Goal: Task Accomplishment & Management: Use online tool/utility

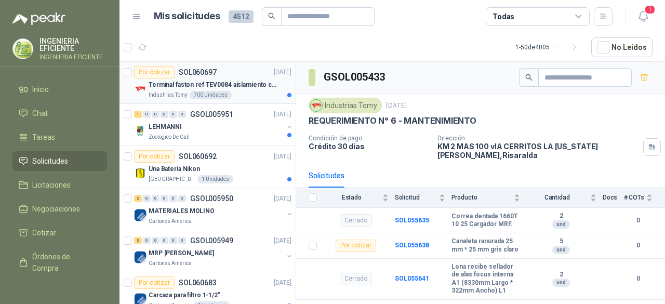
click at [236, 82] on p "Terminal faston ref TEV0084 aislamiento completo" at bounding box center [213, 85] width 129 height 10
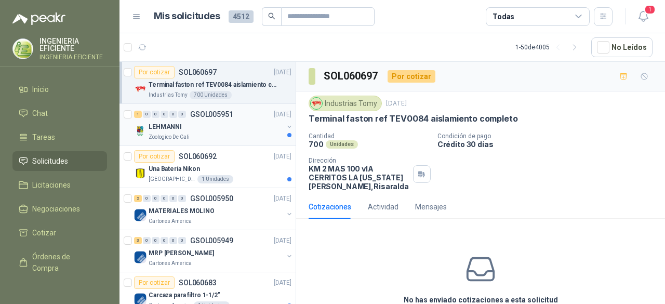
drag, startPoint x: 229, startPoint y: 128, endPoint x: 249, endPoint y: 153, distance: 32.9
click at [230, 128] on div "LEHMANNI" at bounding box center [216, 127] width 135 height 12
click at [249, 154] on div "Por cotizar SOL060692 10/10/25" at bounding box center [212, 156] width 157 height 12
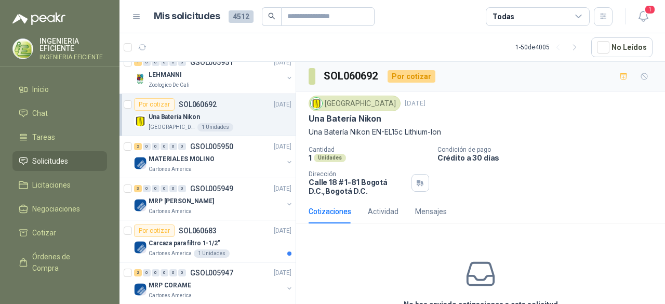
scroll to position [104, 0]
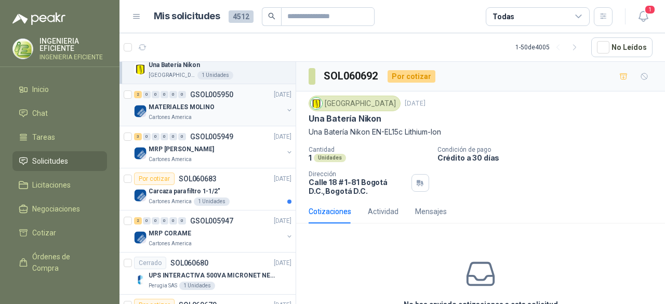
click at [274, 97] on p "[DATE]" at bounding box center [283, 95] width 18 height 10
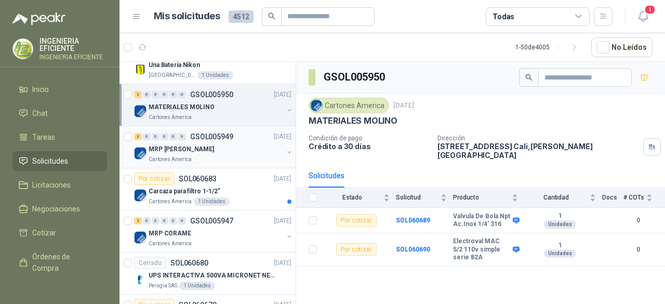
click at [260, 145] on div "MRP [PERSON_NAME]" at bounding box center [216, 149] width 135 height 12
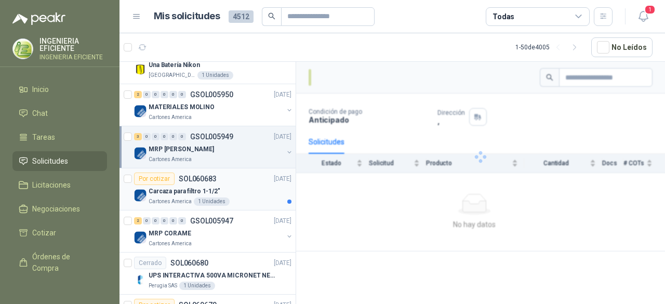
click at [258, 169] on article "Por cotizar SOL060683 [DATE] Carcaza para filtro 1-1/2" Cartones America 1 Unid…" at bounding box center [207, 189] width 176 height 42
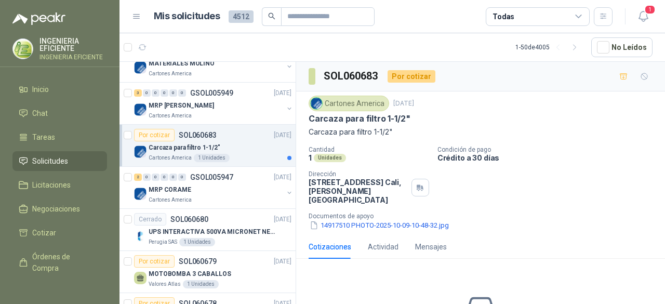
scroll to position [208, 0]
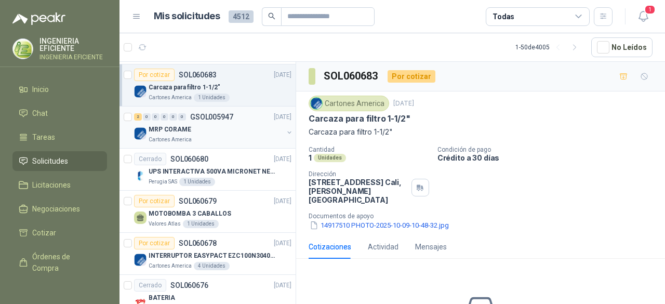
click at [248, 128] on div "MRP CORAME" at bounding box center [216, 129] width 135 height 12
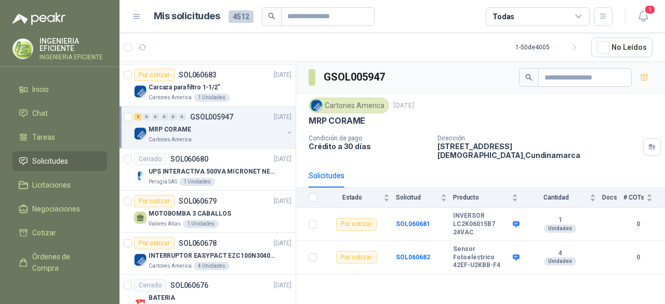
click at [536, 17] on div "Todas" at bounding box center [538, 16] width 104 height 19
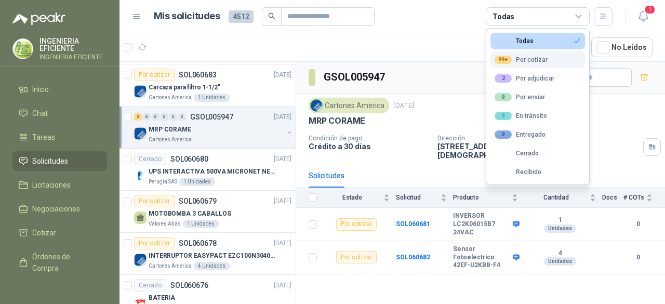
click at [521, 60] on div "99+ Por cotizar" at bounding box center [521, 60] width 53 height 8
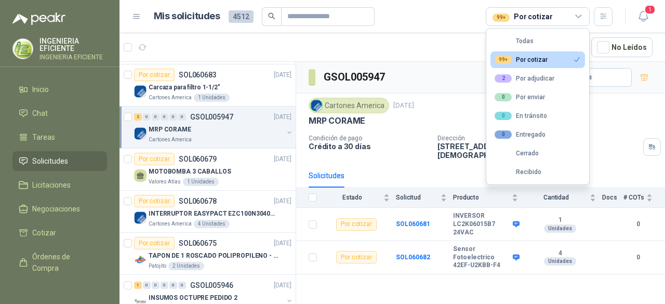
click at [498, 51] on button "99+ Por cotizar" at bounding box center [537, 59] width 95 height 17
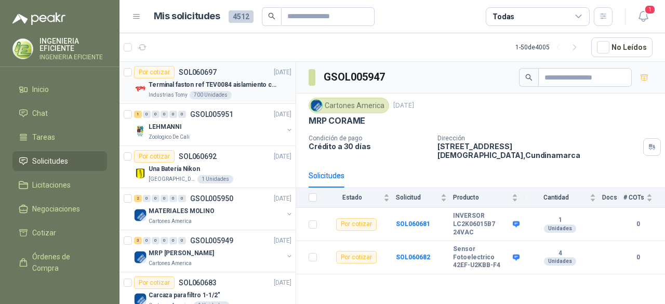
click at [240, 67] on div "Por cotizar SOL060697 14/10/25" at bounding box center [212, 72] width 157 height 12
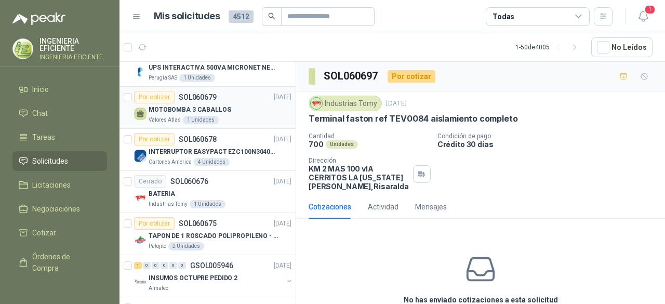
scroll to position [364, 0]
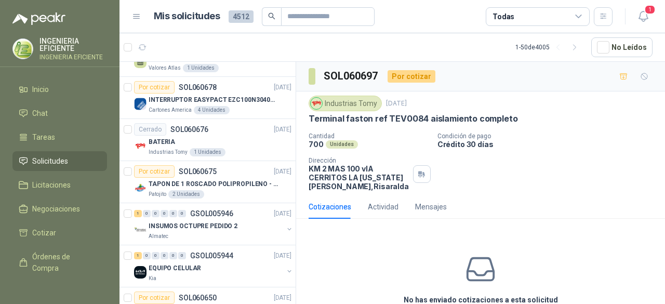
click at [560, 9] on div "Todas" at bounding box center [538, 16] width 104 height 19
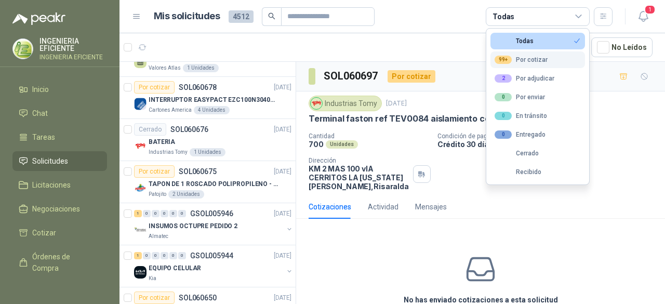
click at [536, 59] on div "99+ Por cotizar" at bounding box center [521, 60] width 53 height 8
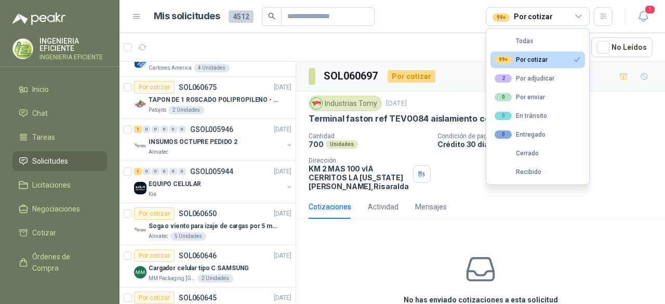
scroll to position [322, 0]
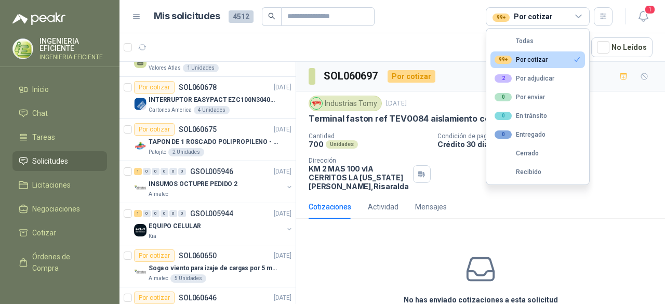
click at [372, 271] on div "No has enviado cotizaciones a esta solicitud Cotizar" at bounding box center [480, 293] width 369 height 132
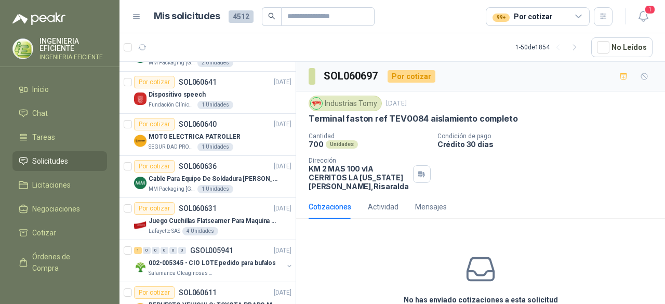
scroll to position [713, 0]
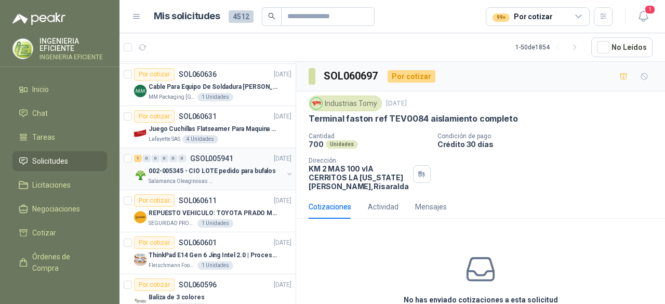
click at [267, 178] on div "Salamanca Oleaginosas SAS" at bounding box center [216, 181] width 135 height 8
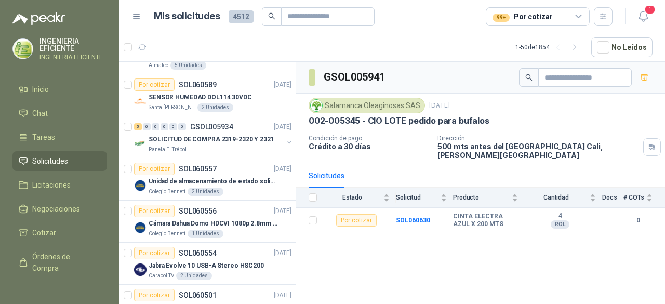
scroll to position [973, 0]
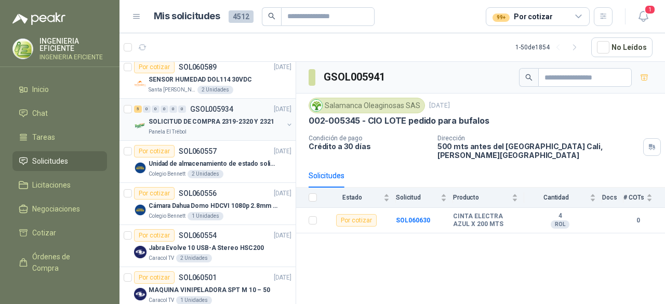
click at [255, 128] on div "Panela El Trébol" at bounding box center [216, 132] width 135 height 8
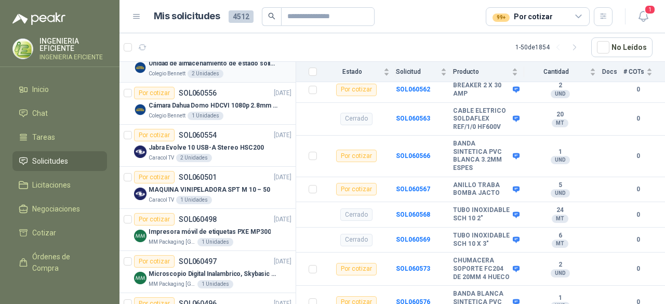
scroll to position [1077, 0]
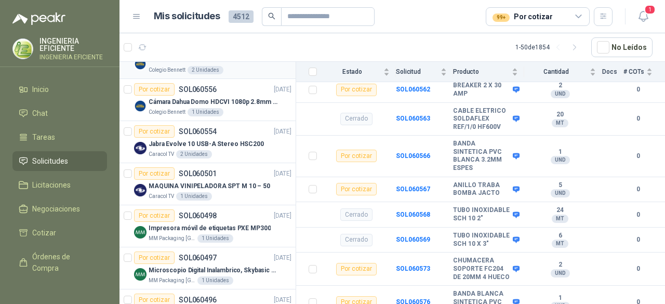
click at [242, 150] on div "Caracol TV 2 Unidades" at bounding box center [220, 154] width 143 height 8
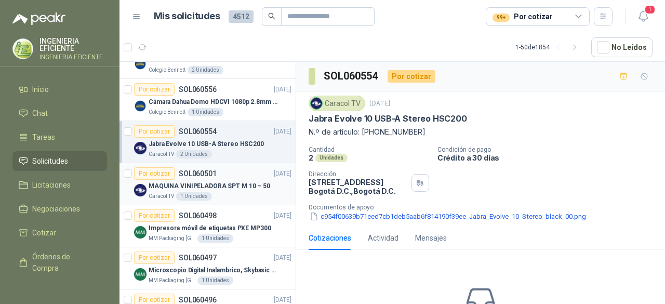
click at [208, 181] on p "MAQUINA VINIPELADORA SPT M 10 – 50" at bounding box center [210, 186] width 122 height 10
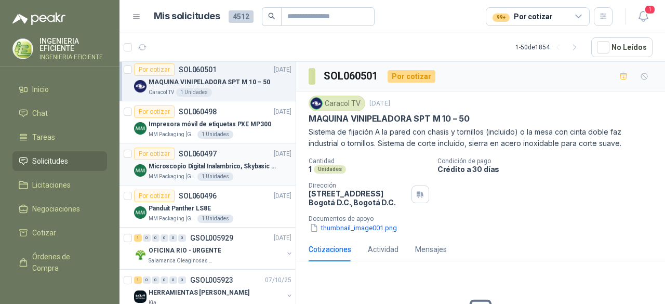
scroll to position [1233, 0]
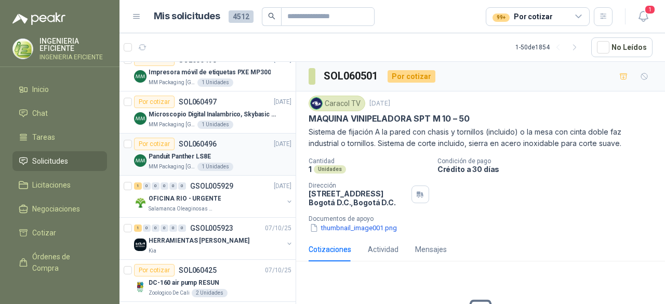
click at [241, 163] on div "MM Packaging Colombia 1 Unidades" at bounding box center [220, 167] width 143 height 8
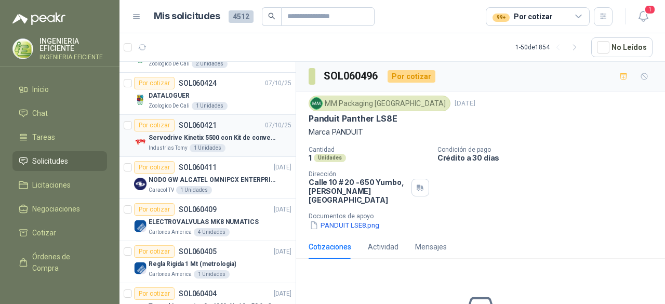
scroll to position [1493, 0]
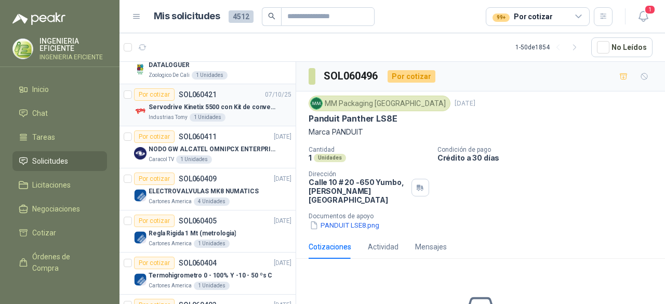
click at [251, 104] on p "Servodrive Kinetix 5500 con Kit de conversión y filtro (Ref 41350505)" at bounding box center [213, 107] width 129 height 10
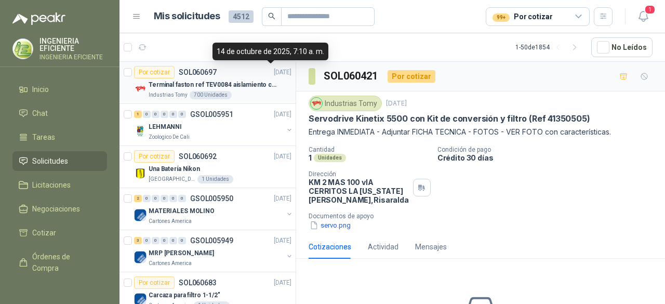
click at [274, 70] on p "[DATE]" at bounding box center [283, 73] width 18 height 10
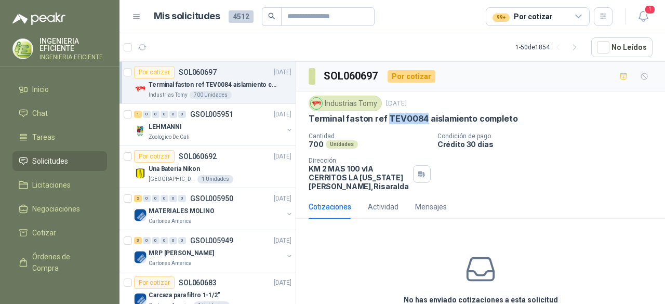
drag, startPoint x: 384, startPoint y: 117, endPoint x: 421, endPoint y: 117, distance: 36.4
click at [421, 117] on p "Terminal faston ref TEV0084 aislamiento completo" at bounding box center [413, 118] width 209 height 11
copy p "TEV0084"
click at [500, 157] on div "Cantidad 700 Unidades Condición de pago Crédito 30 días Dirección KM 2 MAS 100 …" at bounding box center [481, 161] width 344 height 58
click at [635, 12] on button "1" at bounding box center [643, 16] width 19 height 19
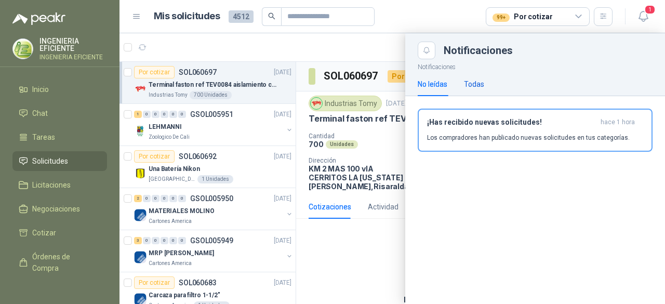
click at [483, 78] on div "Todas" at bounding box center [474, 83] width 20 height 11
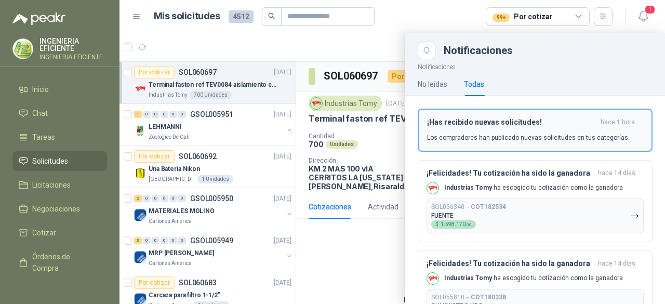
click at [486, 119] on h3 "¡Has recibido nuevas solicitudes!" at bounding box center [511, 122] width 169 height 9
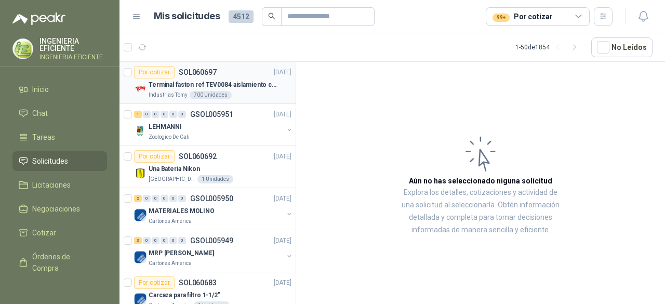
click at [231, 85] on p "Terminal faston ref TEV0084 aislamiento completo" at bounding box center [213, 85] width 129 height 10
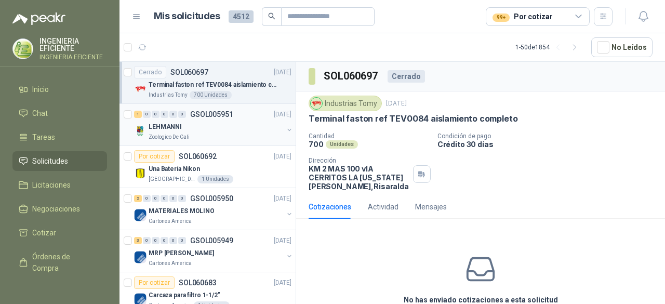
click at [238, 124] on div "LEHMANNI" at bounding box center [216, 127] width 135 height 12
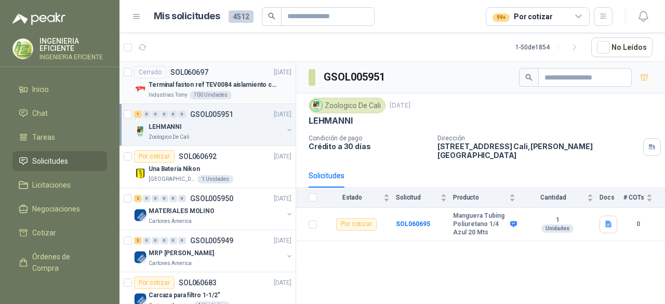
click at [236, 80] on p "Terminal faston ref TEV0084 aislamiento completo" at bounding box center [213, 85] width 129 height 10
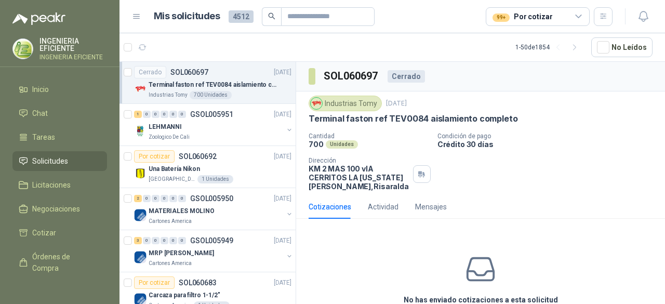
click at [518, 20] on div "99+ Por cotizar" at bounding box center [523, 16] width 60 height 11
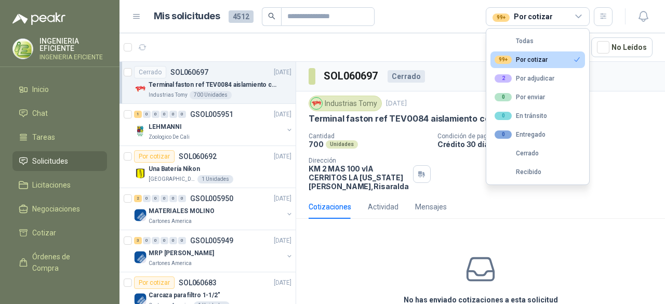
click at [517, 56] on div "99+ Por cotizar" at bounding box center [521, 60] width 53 height 8
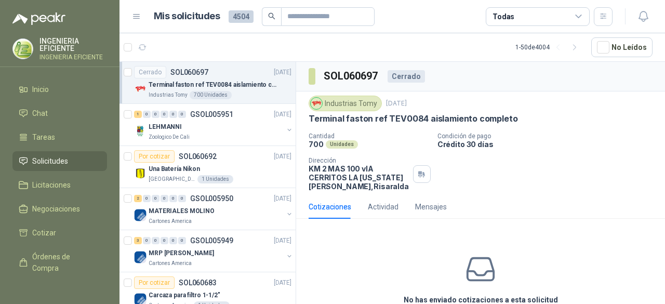
click at [520, 3] on header "Mis solicitudes 4504 Todas" at bounding box center [392, 16] width 546 height 33
click at [523, 19] on div "Todas" at bounding box center [538, 16] width 104 height 19
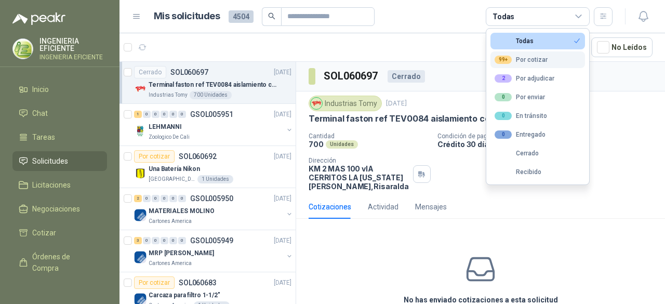
click at [521, 61] on div "99+ Por cotizar" at bounding box center [521, 60] width 53 height 8
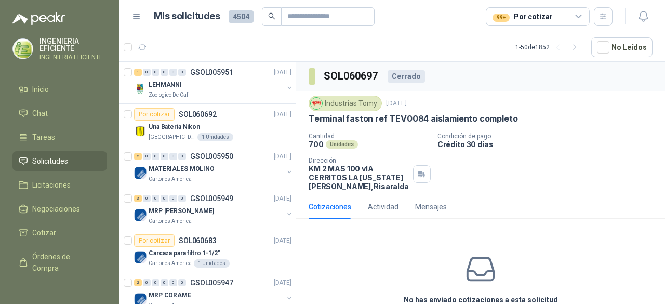
drag, startPoint x: 529, startPoint y: 235, endPoint x: 501, endPoint y: 249, distance: 30.7
click at [523, 237] on div "No has enviado cotizaciones a esta solicitud" at bounding box center [480, 279] width 369 height 104
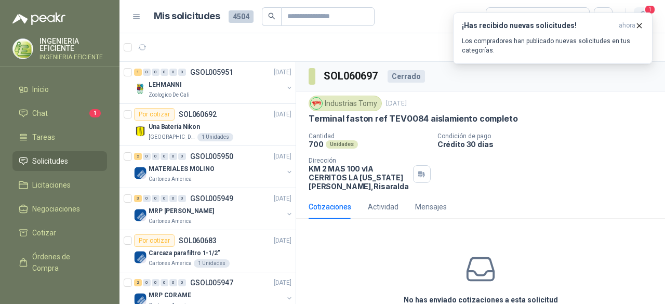
click at [650, 10] on span "1" at bounding box center [649, 10] width 11 height 10
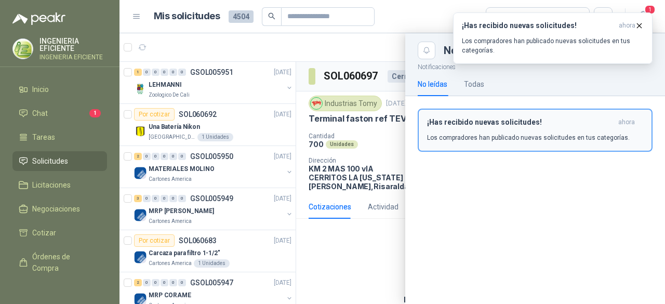
click at [475, 127] on div "¡Has recibido nuevas solicitudes! ahora Los compradores han publicado nuevas so…" at bounding box center [535, 130] width 216 height 24
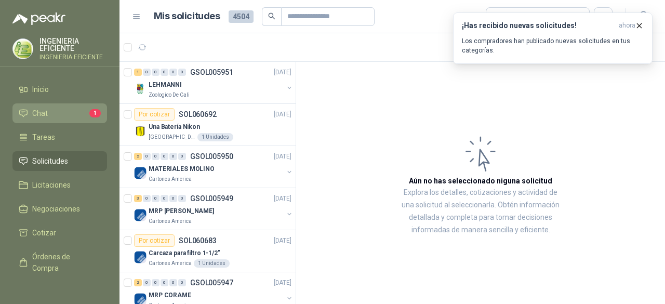
click at [54, 108] on li "Chat 1" at bounding box center [60, 113] width 82 height 11
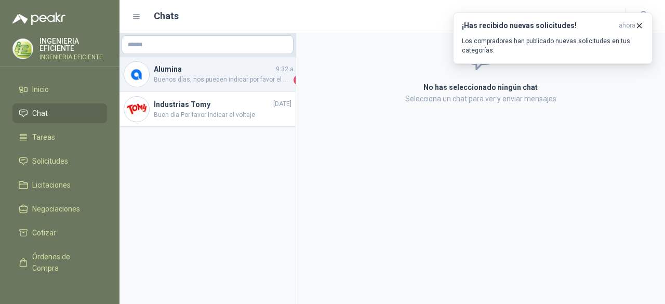
click at [213, 83] on span "Buenos días, nos pueden indicar por favor el modelo o referencia del arrancador…" at bounding box center [223, 80] width 138 height 10
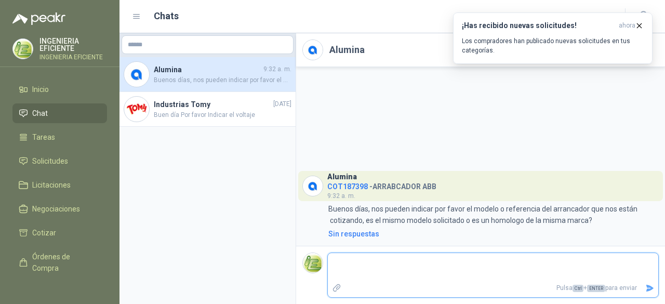
type textarea "*"
type textarea "**"
type textarea "***"
type textarea "****"
type textarea "*****"
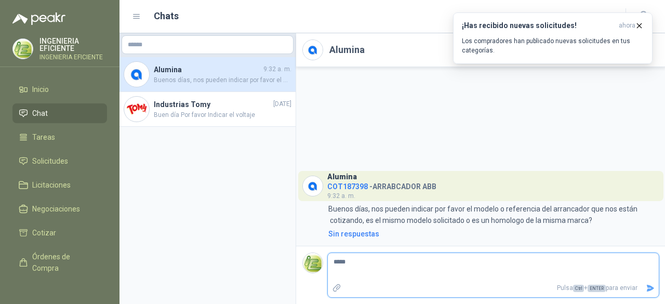
type textarea "******"
type textarea "********"
type textarea "*********"
type textarea "**********"
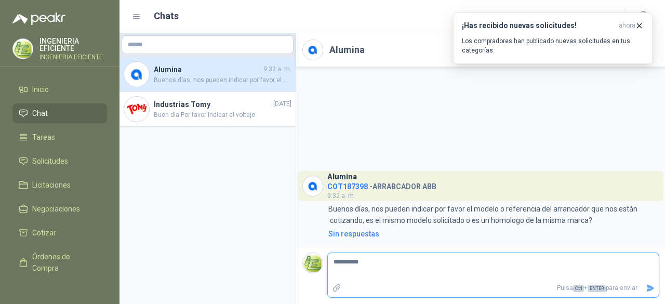
type textarea "*********"
type textarea "********"
type textarea "******"
type textarea "*****"
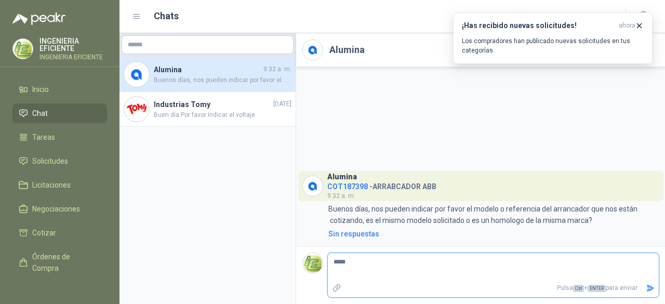
type textarea "****"
type textarea "***"
type textarea "**"
type textarea "*"
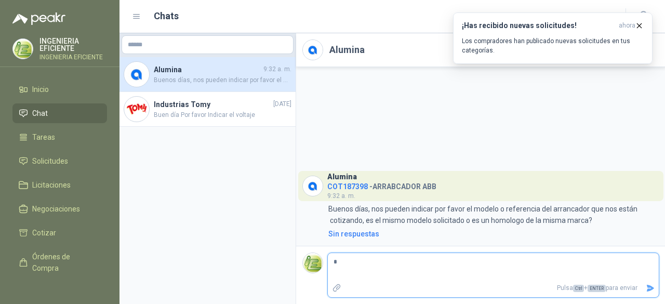
type textarea "**"
type textarea "***"
type textarea "****"
type textarea "******"
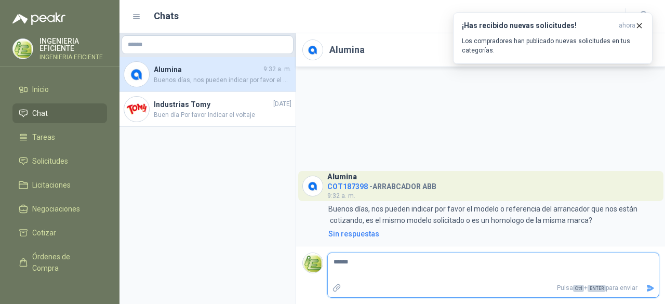
type textarea "*******"
type textarea "********"
type textarea "********* *"
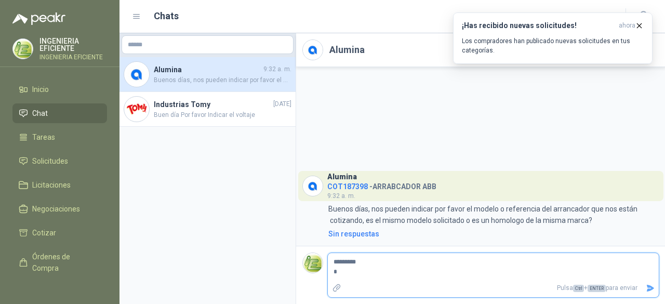
type textarea "********* **"
type textarea "********* ***"
type textarea "********* ****"
type textarea "********* *****"
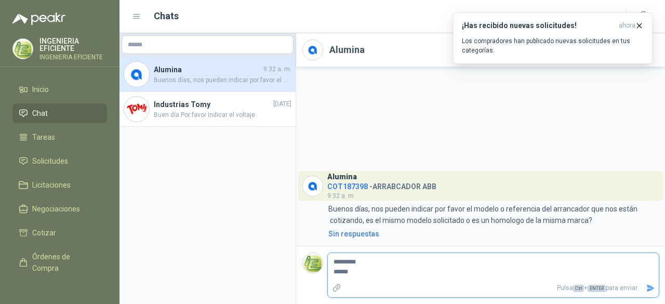
type textarea "********* *******"
type textarea "********* ********"
type textarea "********* *********"
type textarea "**********"
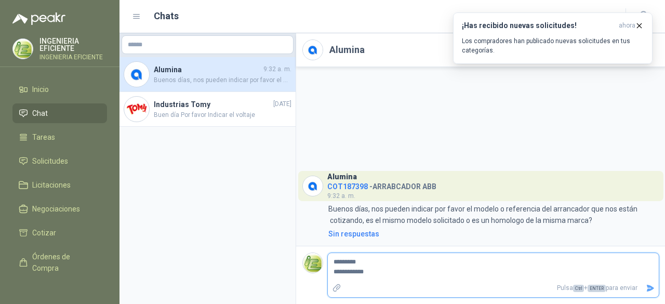
type textarea "**********"
click at [650, 286] on icon "Enviar" at bounding box center [650, 288] width 9 height 9
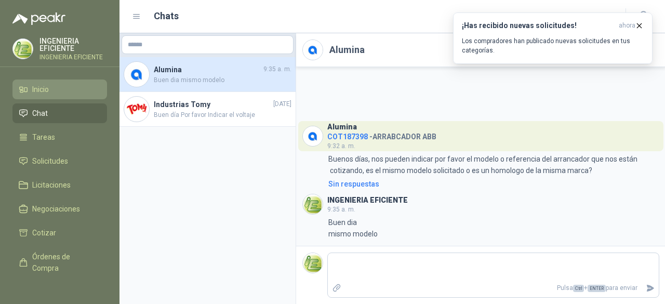
click at [41, 88] on span "Inicio" at bounding box center [40, 89] width 17 height 11
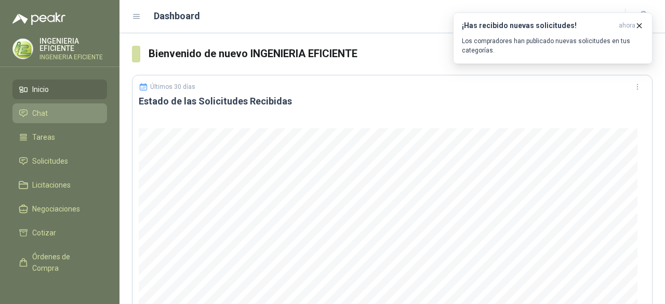
click at [39, 109] on span "Chat" at bounding box center [40, 113] width 16 height 11
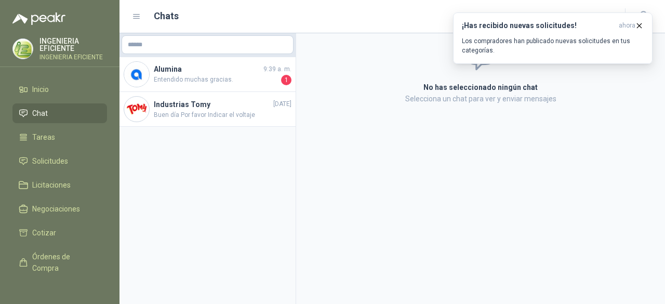
click at [347, 203] on div "No has seleccionado ningún chat Selecciona un chat para ver y enviar mensajes" at bounding box center [480, 168] width 369 height 271
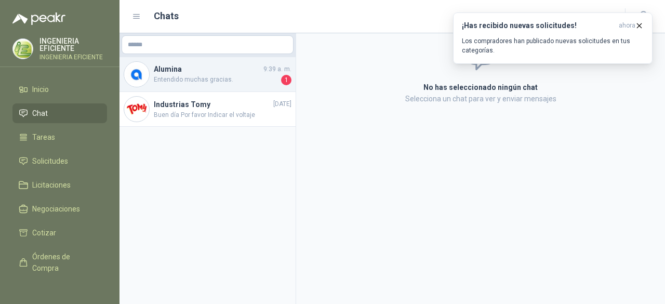
click at [246, 86] on div "Alumina 9:39 a. m. Entendido muchas gracias. 1" at bounding box center [207, 74] width 176 height 35
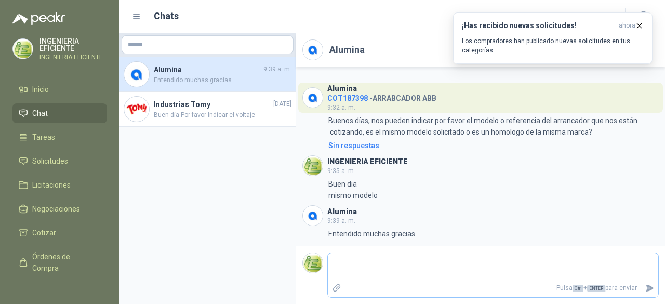
click at [421, 261] on textarea at bounding box center [493, 267] width 330 height 24
type textarea "*"
type textarea "**"
type textarea "***"
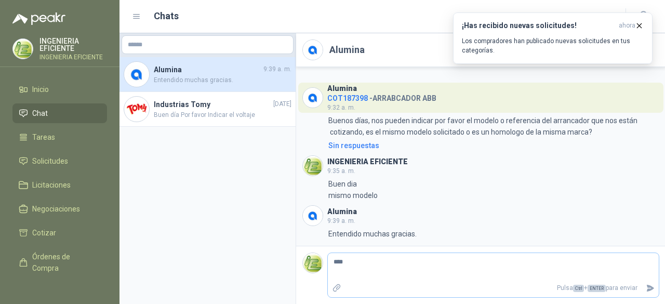
type textarea "*****"
type textarea "******"
type textarea "*******"
type textarea "********"
type textarea "*********"
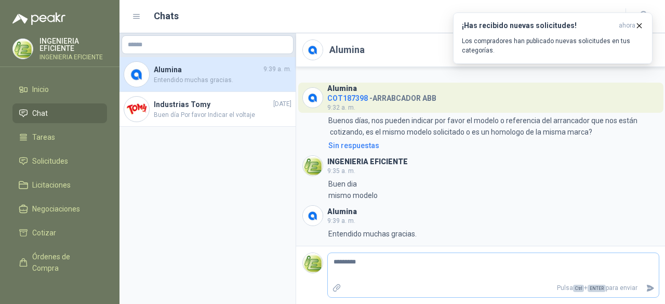
type textarea "*********"
type textarea "**********"
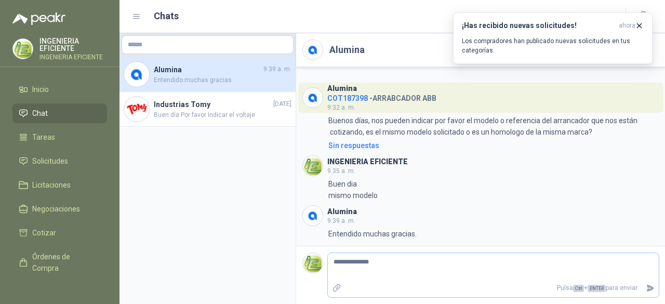
type textarea "**********"
click at [645, 286] on button "Enviar" at bounding box center [650, 288] width 17 height 18
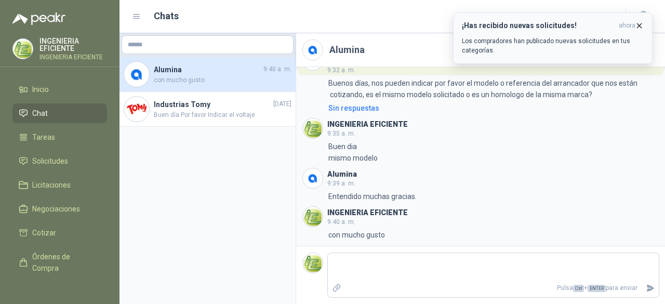
click at [640, 24] on icon "button" at bounding box center [639, 25] width 4 height 4
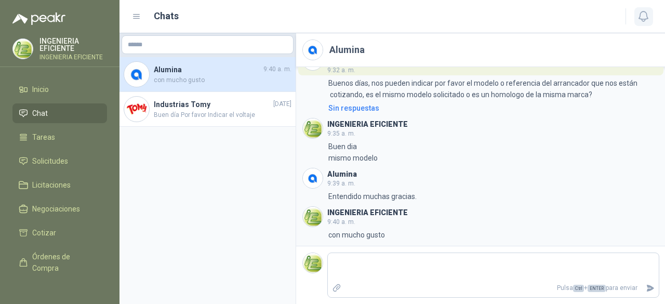
click at [644, 15] on icon "button" at bounding box center [643, 16] width 13 height 13
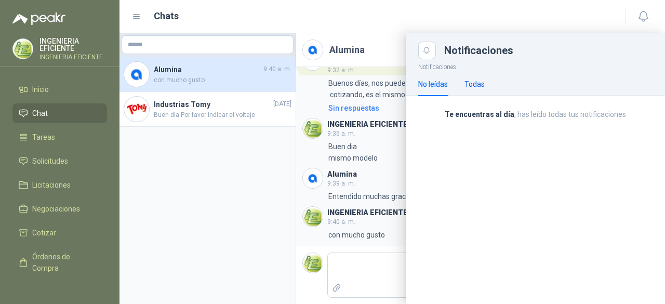
click at [480, 85] on div "Todas" at bounding box center [474, 83] width 20 height 11
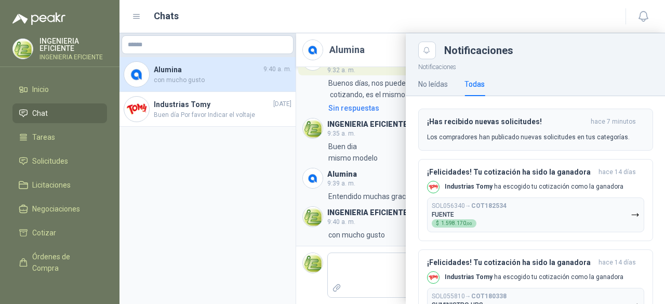
click at [473, 121] on h3 "¡Has recibido nuevas solicitudes!" at bounding box center [506, 121] width 159 height 9
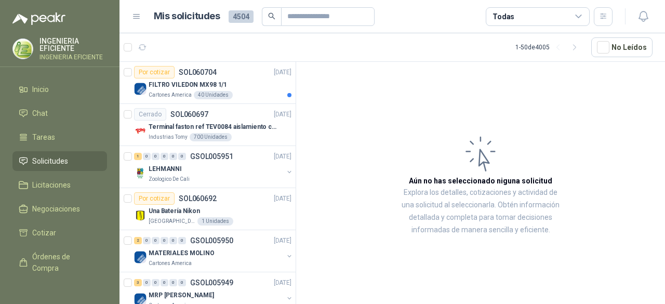
drag, startPoint x: 546, startPoint y: 15, endPoint x: 555, endPoint y: 26, distance: 14.4
click at [546, 15] on div "Todas" at bounding box center [538, 16] width 104 height 19
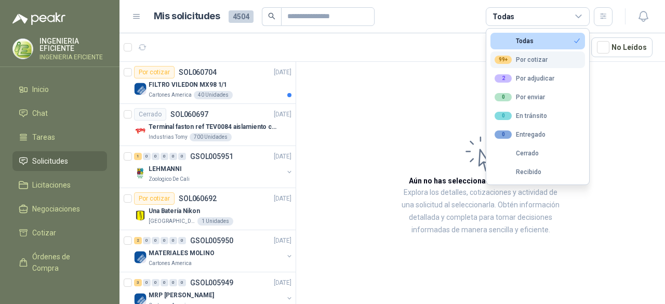
click at [530, 59] on div "99+ Por cotizar" at bounding box center [521, 60] width 53 height 8
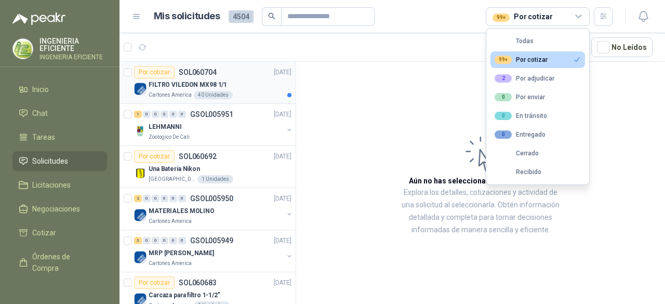
click at [222, 78] on div "FILTRO VILEDON MX98 1/1" at bounding box center [220, 84] width 143 height 12
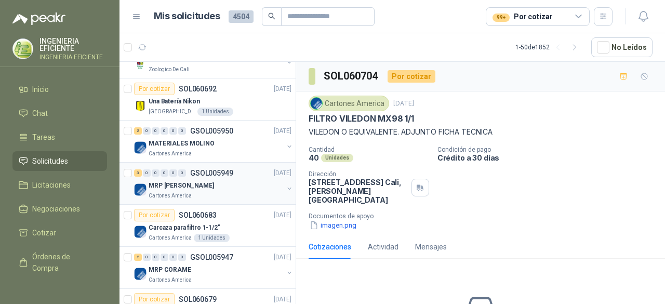
scroll to position [52, 0]
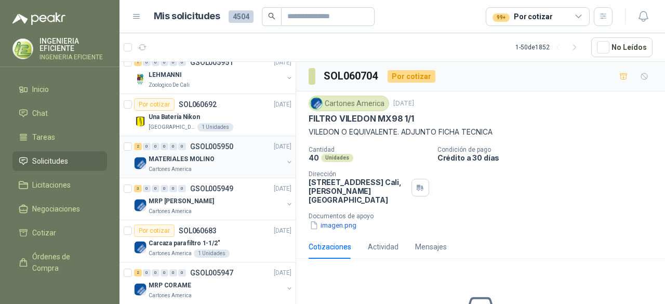
click at [230, 168] on div "Cartones America" at bounding box center [216, 169] width 135 height 8
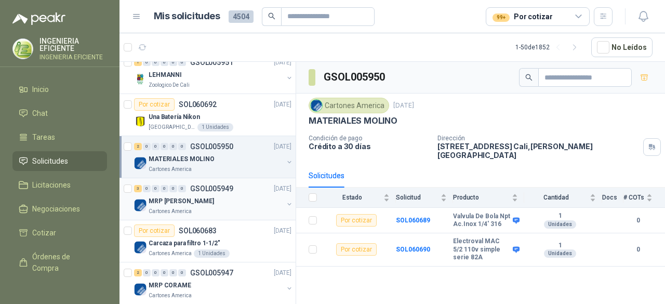
click at [231, 204] on div "MRP [PERSON_NAME]" at bounding box center [216, 201] width 135 height 12
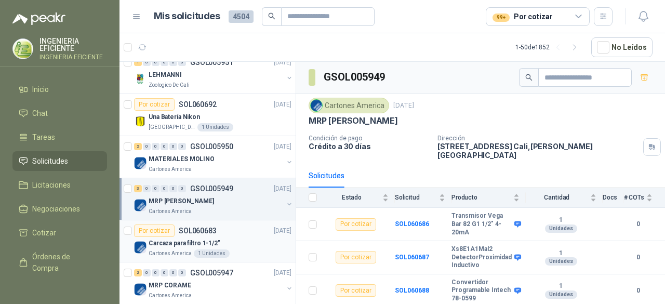
click at [246, 234] on div "Por cotizar SOL060683 [DATE]" at bounding box center [212, 230] width 157 height 12
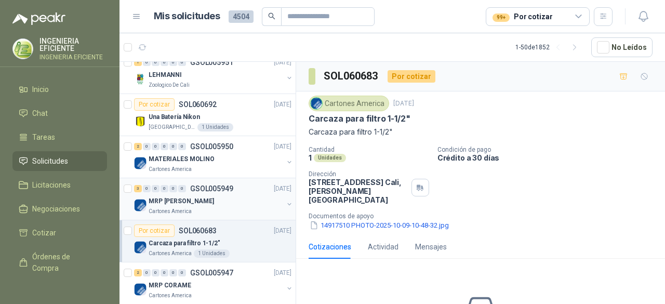
click at [225, 198] on div "MRP [PERSON_NAME]" at bounding box center [216, 201] width 135 height 12
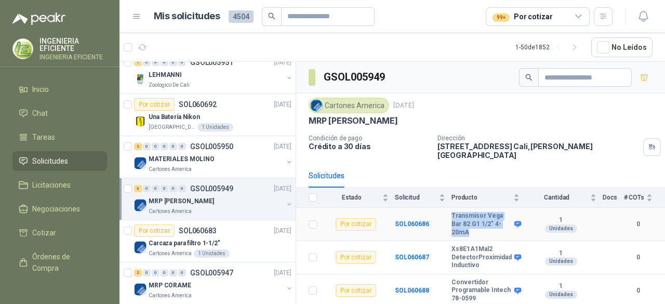
drag, startPoint x: 468, startPoint y: 224, endPoint x: 449, endPoint y: 214, distance: 21.9
click at [449, 214] on tr "Por cotizar SOL060686 Transmisor [PERSON_NAME] Bar 82 G1 1/2" 4-20mA 1 Unidade…" at bounding box center [480, 224] width 369 height 33
copy tr "Transmisor Vega Bar 82 G1 1/2" 4-20mA"
click at [481, 174] on div "Solicitudes" at bounding box center [481, 176] width 344 height 24
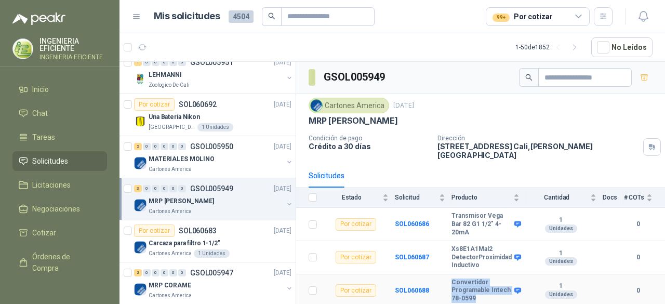
drag, startPoint x: 477, startPoint y: 286, endPoint x: 446, endPoint y: 274, distance: 33.4
click at [446, 274] on tr "Por cotizar SOL060688 Convertidor Programable Intech 78-0599 1 Unidades 0" at bounding box center [480, 290] width 369 height 33
copy tr "Convertidor Programable Intech 78-0599"
drag, startPoint x: 472, startPoint y: 225, endPoint x: 466, endPoint y: 223, distance: 6.6
click at [467, 224] on b "Transmisor Vega Bar 82 G1 1/2" 4-20mA" at bounding box center [481, 224] width 60 height 24
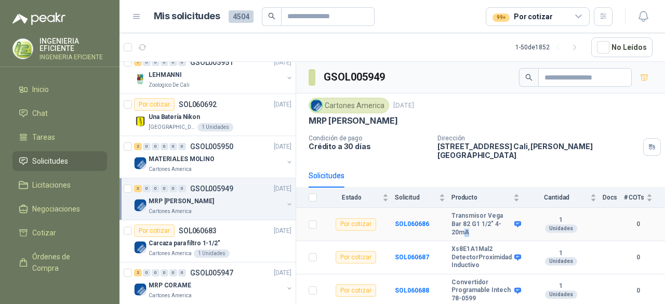
click at [470, 222] on b "Transmisor Vega Bar 82 G1 1/2" 4-20mA" at bounding box center [481, 224] width 60 height 24
drag, startPoint x: 452, startPoint y: 217, endPoint x: 448, endPoint y: 208, distance: 9.3
click at [448, 208] on tr "Por cotizar SOL060686 Transmisor [PERSON_NAME] Bar 82 G1 1/2" 4-20mA 1 Unidade…" at bounding box center [480, 224] width 369 height 33
copy tr "Transmisor Vega Bar 82 G1 1/2" 4-20mA"
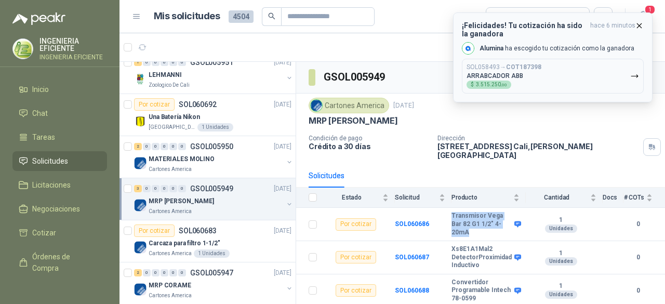
click at [556, 87] on button "SOL058493 → COT187398 ARRABCADOR ABB $ 3.515.250 ,00" at bounding box center [553, 76] width 182 height 35
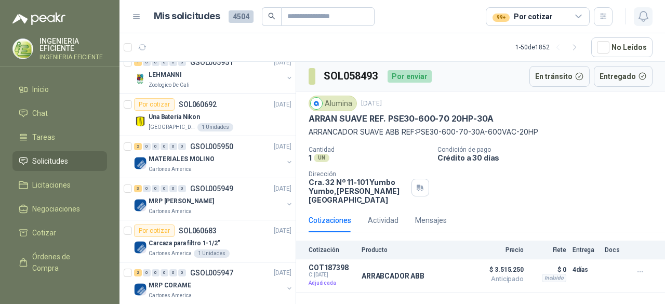
click at [643, 11] on icon "button" at bounding box center [643, 16] width 9 height 10
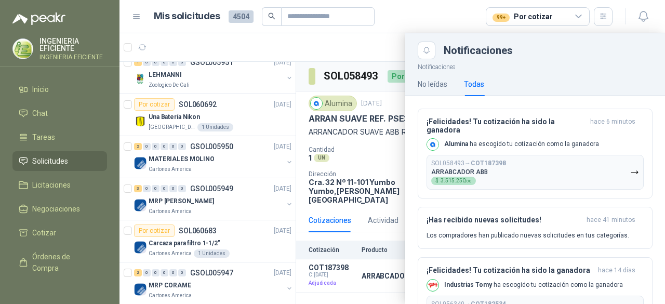
click at [401, 95] on div at bounding box center [392, 168] width 546 height 271
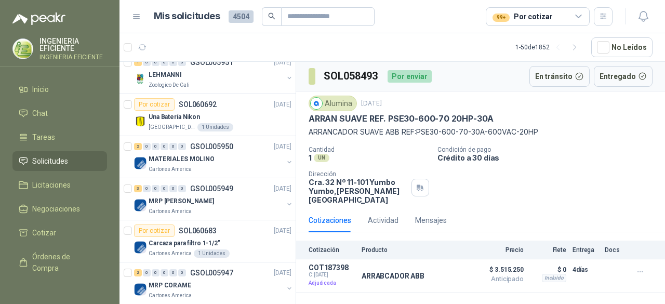
click at [326, 105] on div "Alumina" at bounding box center [333, 104] width 48 height 16
click at [50, 260] on span "Órdenes de Compra" at bounding box center [64, 262] width 65 height 23
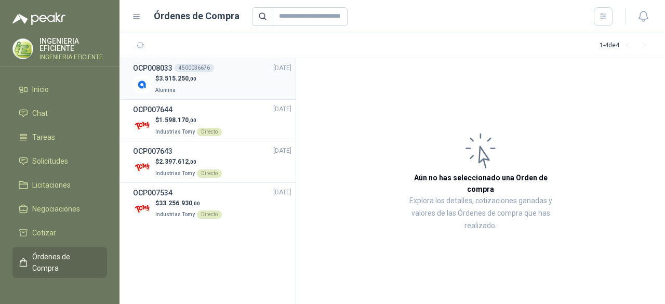
click at [203, 82] on div "$ 3.515.250 ,00 Alumina" at bounding box center [212, 84] width 158 height 21
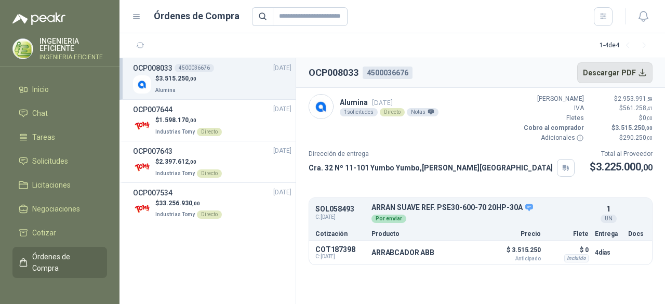
click at [607, 72] on button "Descargar PDF" at bounding box center [615, 72] width 76 height 21
click at [374, 37] on section "1 - 4 de 4" at bounding box center [392, 45] width 546 height 25
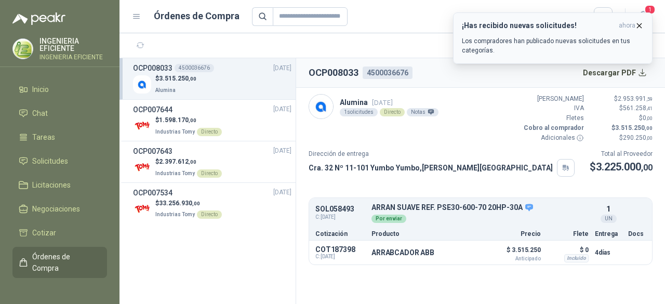
click at [616, 32] on div "¡Has recibido nuevas solicitudes! ahora Los compradores han publicado nuevas so…" at bounding box center [553, 38] width 182 height 34
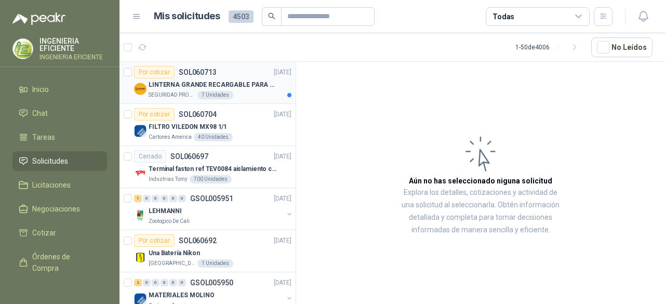
click at [226, 93] on div "7 Unidades" at bounding box center [215, 95] width 36 height 8
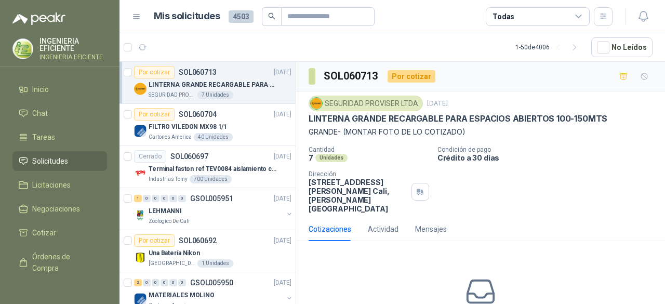
click at [514, 8] on div "Todas" at bounding box center [538, 16] width 104 height 19
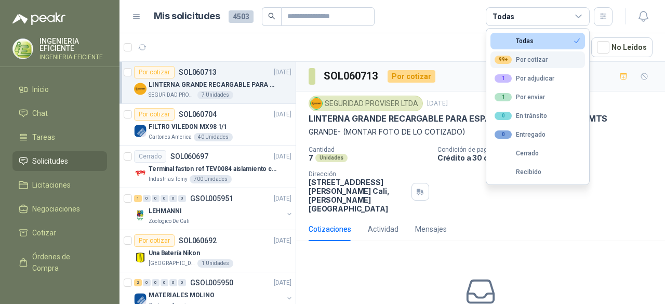
click at [532, 66] on button "99+ Por cotizar" at bounding box center [537, 59] width 95 height 17
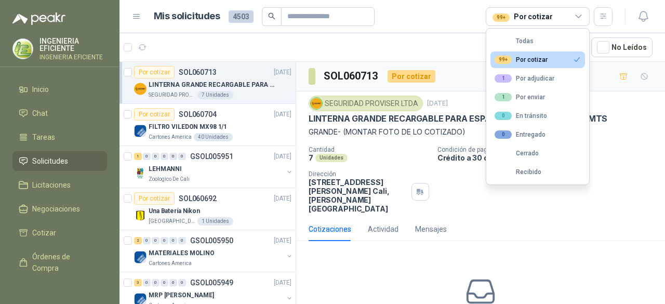
click at [400, 151] on p "Cantidad" at bounding box center [369, 149] width 121 height 7
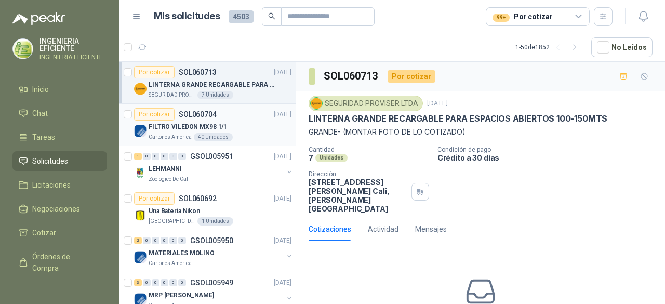
click at [240, 129] on div "FILTRO VILEDON MX98 1/1" at bounding box center [220, 127] width 143 height 12
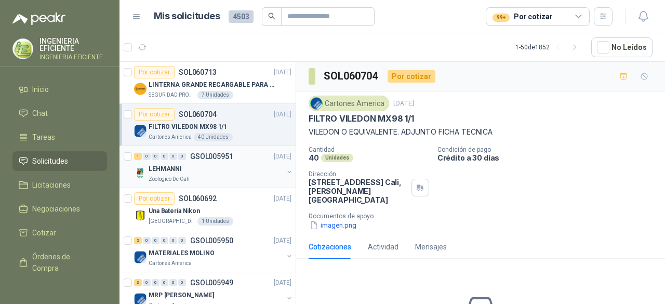
click at [244, 177] on div "Zoologico De Cali" at bounding box center [216, 179] width 135 height 8
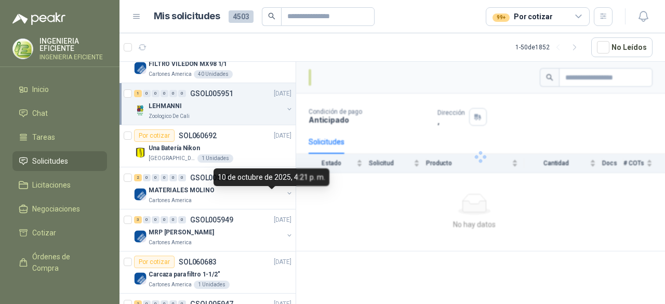
scroll to position [104, 0]
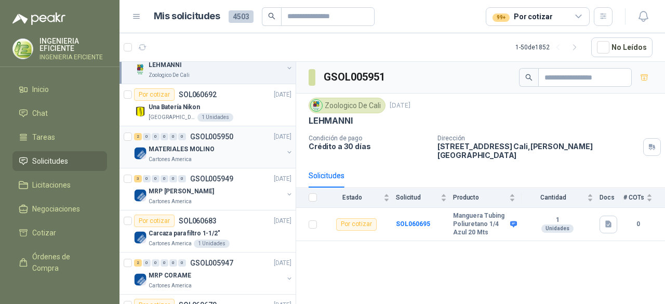
click at [222, 144] on div "MATERIALES MOLINO" at bounding box center [216, 149] width 135 height 12
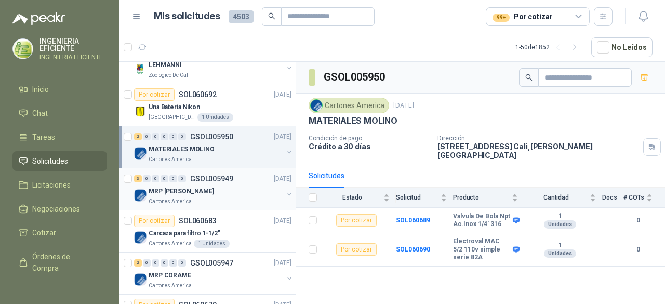
click at [221, 188] on div "MRP [PERSON_NAME]" at bounding box center [216, 191] width 135 height 12
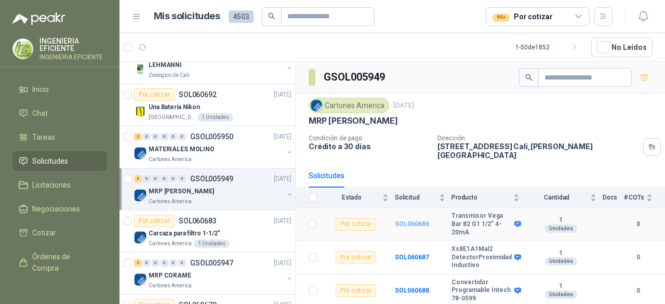
click at [421, 220] on b "SOL060686" at bounding box center [412, 223] width 34 height 7
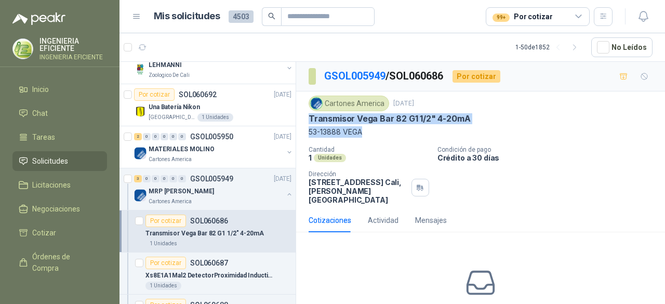
drag, startPoint x: 327, startPoint y: 119, endPoint x: 392, endPoint y: 136, distance: 66.5
click at [392, 136] on div "Cartones America [DATE] Transmisor [PERSON_NAME] Bar 82 G1 1/2" 4-20mA 53-1388…" at bounding box center [480, 149] width 369 height 117
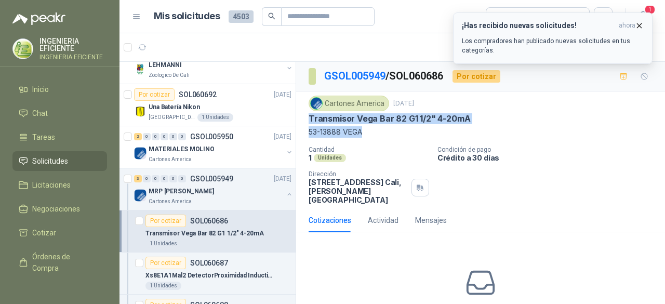
click at [611, 32] on div "¡Has recibido nuevas solicitudes! ahora Los compradores han publicado nuevas so…" at bounding box center [553, 38] width 182 height 34
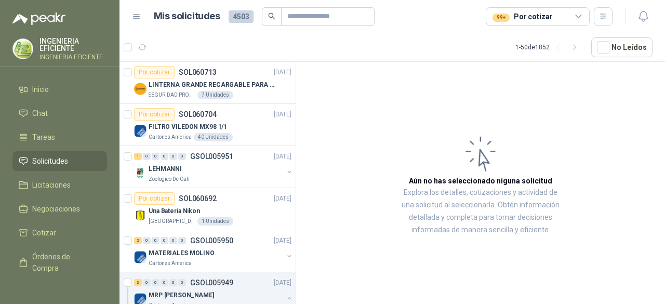
drag, startPoint x: 42, startPoint y: 257, endPoint x: 112, endPoint y: 236, distance: 73.5
click at [42, 257] on span "Órdenes de Compra" at bounding box center [64, 262] width 65 height 23
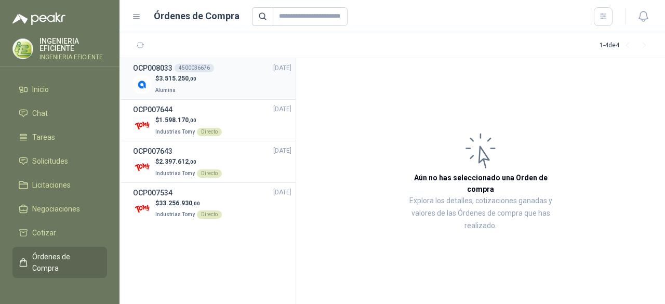
click at [207, 84] on div "$ 3.515.250 ,00 Alumina" at bounding box center [212, 84] width 158 height 21
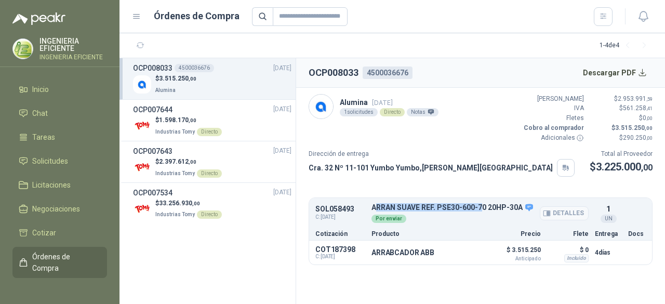
drag, startPoint x: 373, startPoint y: 205, endPoint x: 478, endPoint y: 203, distance: 105.5
click at [478, 203] on p "ARRAN SUAVE REF. PSE30-600-70 20HP-30A" at bounding box center [479, 207] width 217 height 9
click at [529, 221] on div "Por enviar" at bounding box center [479, 217] width 217 height 11
drag, startPoint x: 520, startPoint y: 206, endPoint x: 370, endPoint y: 206, distance: 150.1
click at [371, 206] on p "ARRAN SUAVE REF. PSE30-600-70 20HP-30A" at bounding box center [479, 207] width 217 height 9
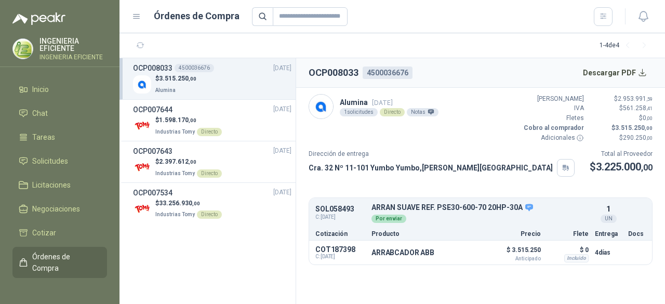
drag, startPoint x: 512, startPoint y: 149, endPoint x: 507, endPoint y: 200, distance: 51.8
click at [511, 152] on div "Dirección de entrega [STREET_ADDRESS] Yumbo Yumbo , [PERSON_NAME][GEOGRAPHIC_DA…" at bounding box center [481, 163] width 344 height 28
click at [242, 109] on div "OCP007644 [DATE]" at bounding box center [212, 109] width 158 height 11
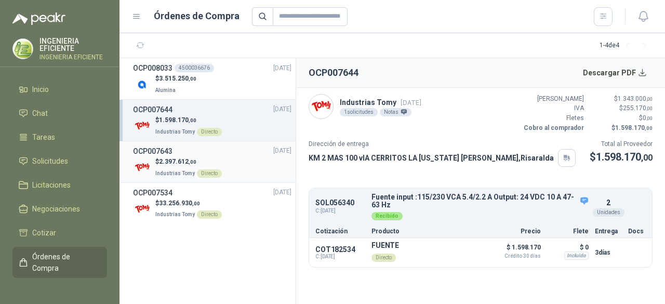
click at [188, 154] on div "OCP007643 [DATE]" at bounding box center [212, 150] width 158 height 11
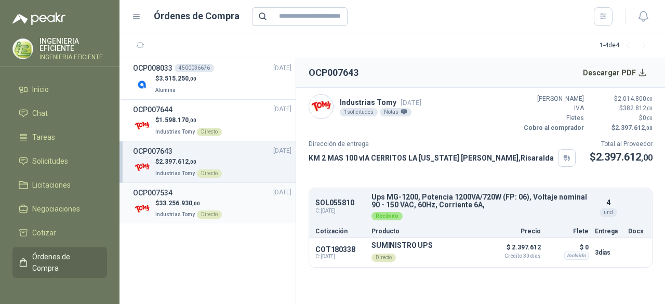
click at [162, 205] on span "33.256.930 ,00" at bounding box center [179, 203] width 41 height 7
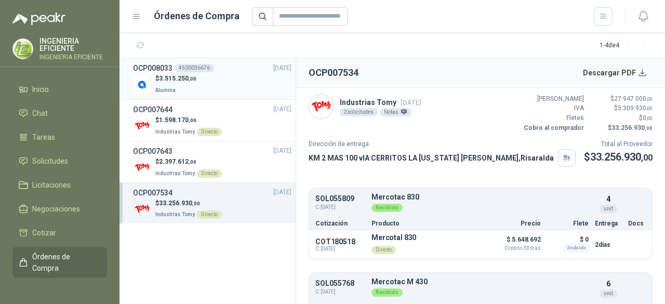
click at [174, 79] on span "3.515.250 ,00" at bounding box center [177, 78] width 37 height 7
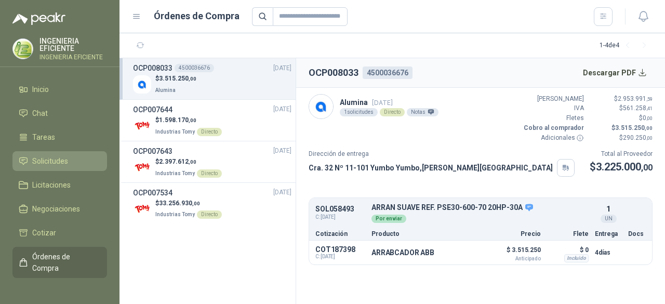
click at [65, 155] on span "Solicitudes" at bounding box center [50, 160] width 36 height 11
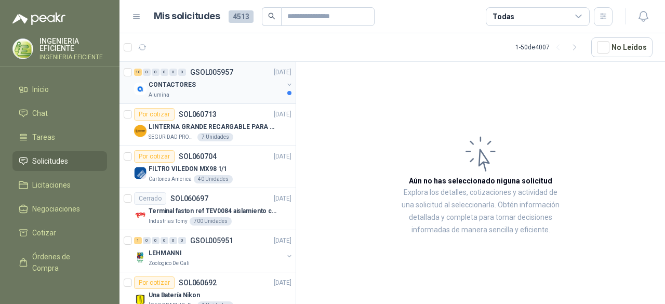
click at [241, 84] on div "CONTACTORES" at bounding box center [216, 84] width 135 height 12
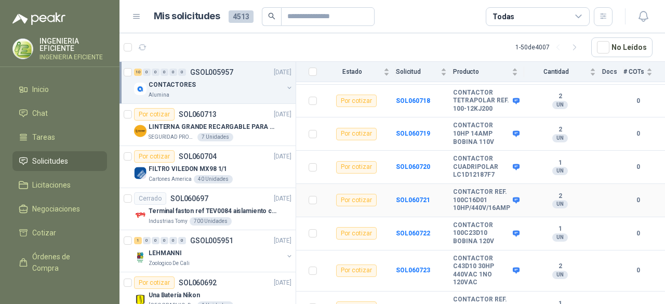
scroll to position [229, 0]
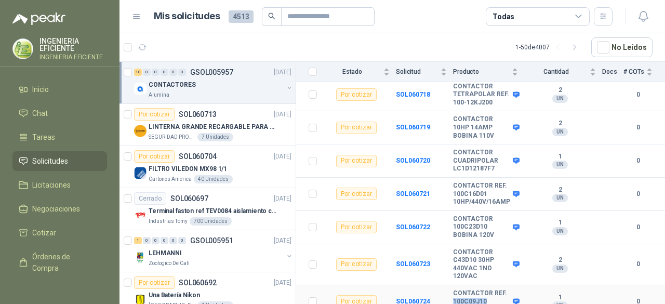
drag, startPoint x: 450, startPoint y: 289, endPoint x: 485, endPoint y: 291, distance: 34.9
click at [485, 291] on b "CONTACTOR REF. 100C09J10 (BOBINA 24VAC)" at bounding box center [481, 301] width 57 height 24
copy b "100C09J10"
click at [582, 178] on td "2 UN" at bounding box center [563, 194] width 78 height 33
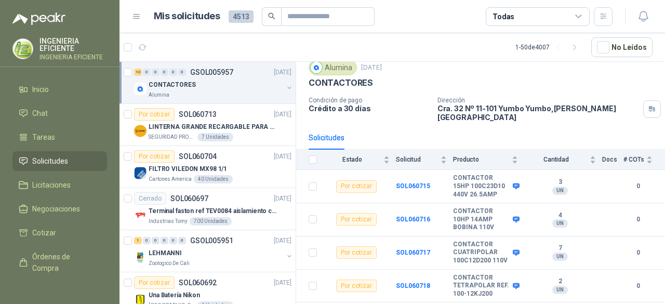
scroll to position [21, 0]
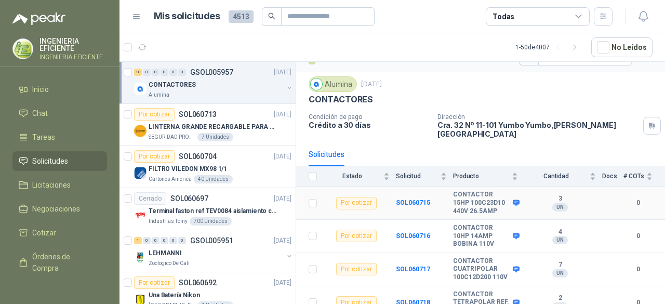
click at [631, 198] on b "0" at bounding box center [637, 203] width 29 height 10
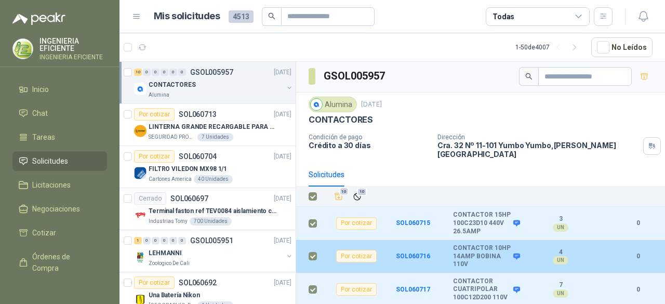
scroll to position [0, 0]
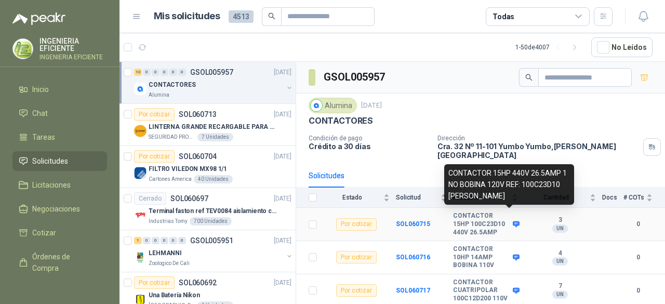
click at [513, 221] on icon at bounding box center [516, 224] width 7 height 6
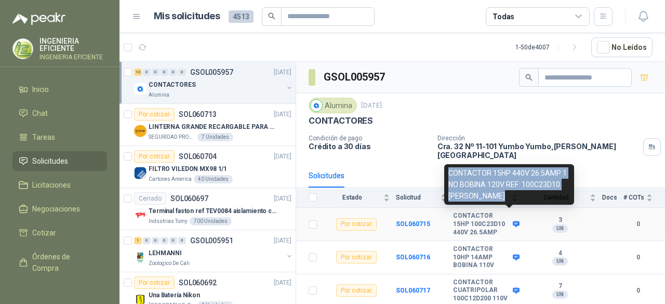
drag, startPoint x: 449, startPoint y: 173, endPoint x: 538, endPoint y: 193, distance: 91.6
click at [538, 193] on div "CONTACTOR 15HP 440V 26.5AMP 1 NO BOBINA 120V REF: 100C23D10 [PERSON_NAME]" at bounding box center [509, 184] width 130 height 41
copy div "CONTACTOR 15HP 440V 26.5AMP 1 NO BOBINA 120V REF: 100C23D10 [PERSON_NAME]"
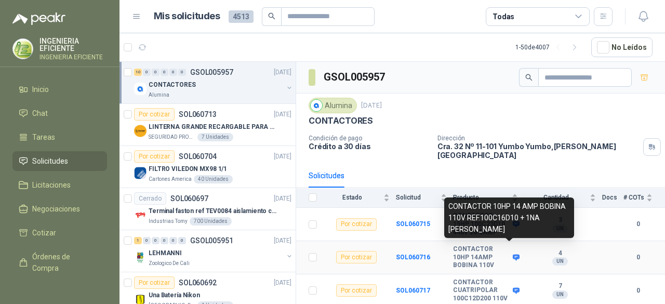
click at [513, 254] on icon at bounding box center [516, 257] width 7 height 6
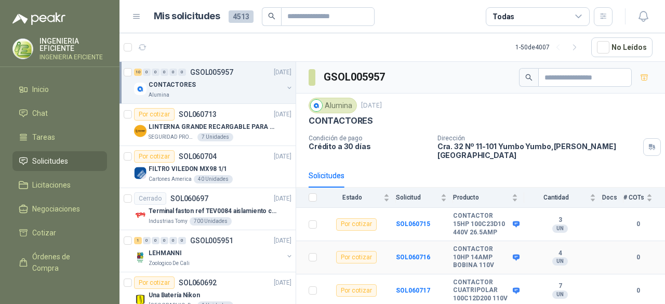
click at [515, 248] on td "CONTACTOR 10HP 14AMP BOBINA 110V" at bounding box center [488, 257] width 71 height 33
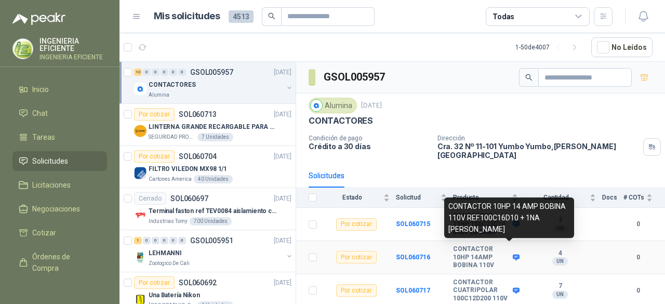
click at [513, 254] on icon at bounding box center [516, 257] width 7 height 6
click at [477, 227] on div "CONTACTOR 10HP 14 AMP BOBINA 110V REF.100C16D10 + 1NA [PERSON_NAME]" at bounding box center [509, 217] width 130 height 41
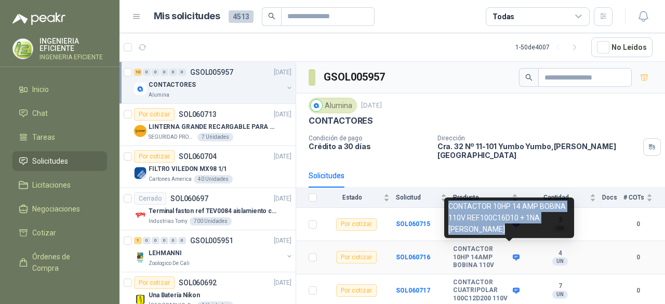
drag, startPoint x: 481, startPoint y: 227, endPoint x: 446, endPoint y: 204, distance: 42.1
click at [446, 204] on div "CONTACTOR 10HP 14 AMP BOBINA 110V REF.100C16D10 + 1NA [PERSON_NAME]" at bounding box center [509, 217] width 130 height 41
copy div "CONTACTOR 10HP 14 AMP BOBINA 110V REF.100C16D10 + 1NA [PERSON_NAME]"
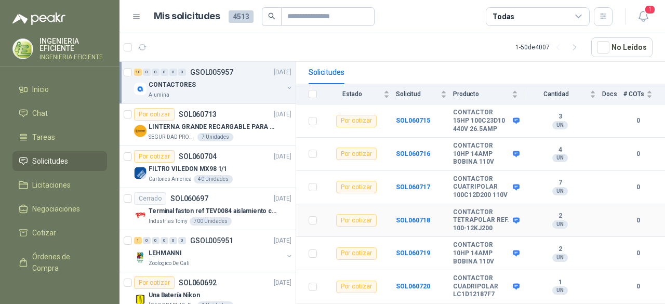
scroll to position [104, 0]
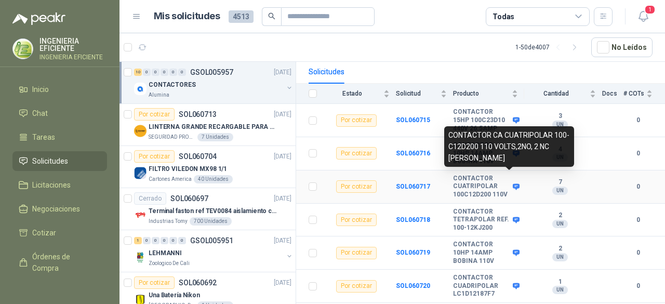
click at [513, 183] on icon at bounding box center [516, 186] width 7 height 6
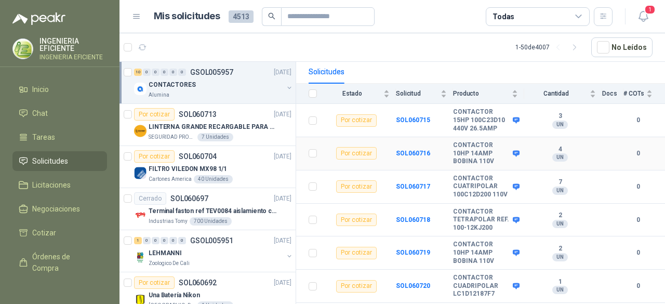
drag, startPoint x: 501, startPoint y: 157, endPoint x: 455, endPoint y: 147, distance: 47.4
click at [455, 147] on body "INGENIERIA EFICIENTE INGENIERIA EFICIENTE Inicio Chat Tareas Solicitudes Licita…" at bounding box center [332, 152] width 665 height 304
click at [500, 204] on td "CONTACTOR TETRAPOLAR REF. 100-12KJ200" at bounding box center [488, 220] width 71 height 33
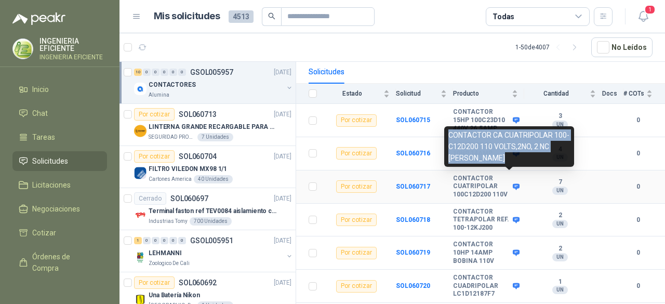
drag, startPoint x: 502, startPoint y: 157, endPoint x: 444, endPoint y: 135, distance: 62.3
click at [444, 135] on div "CONTACTOR CA CUATRIPOLAR 100-C12D200 110 VOLTS,2NO, 2 NC [PERSON_NAME]" at bounding box center [509, 146] width 130 height 41
copy div "CONTACTOR CA CUATRIPOLAR 100-C12D200 110 VOLTS,2NO, 2 NC [PERSON_NAME]"
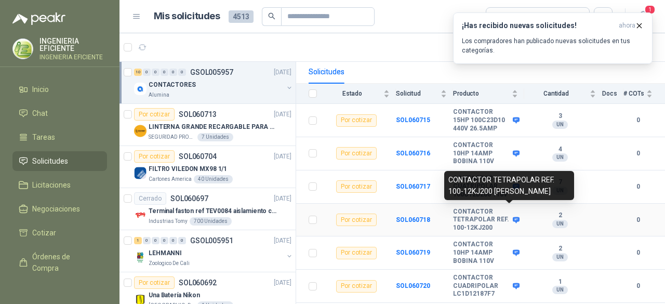
click at [512, 216] on icon at bounding box center [516, 220] width 8 height 8
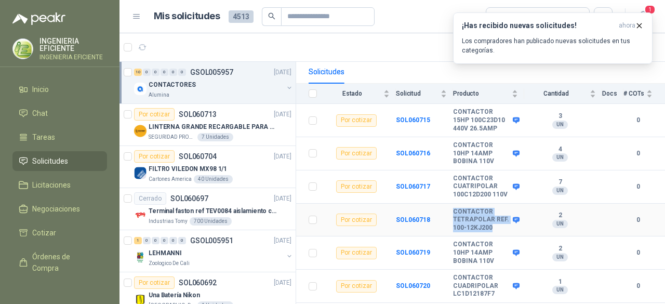
drag, startPoint x: 489, startPoint y: 217, endPoint x: 448, endPoint y: 202, distance: 43.1
click at [448, 204] on tr "Por cotizar SOL060718 CONTACTOR TETRAPOLAR REF. 100-12KJ200 2 UN 0" at bounding box center [480, 220] width 369 height 33
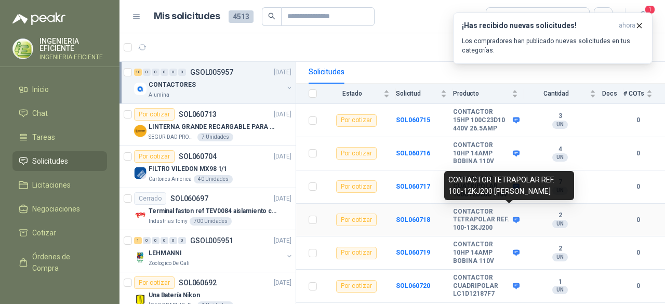
click at [513, 217] on icon at bounding box center [516, 220] width 7 height 6
drag, startPoint x: 505, startPoint y: 219, endPoint x: 493, endPoint y: 221, distance: 12.1
click at [504, 219] on b "CONTACTOR TETRAPOLAR REF. 100-12KJ200" at bounding box center [481, 220] width 57 height 24
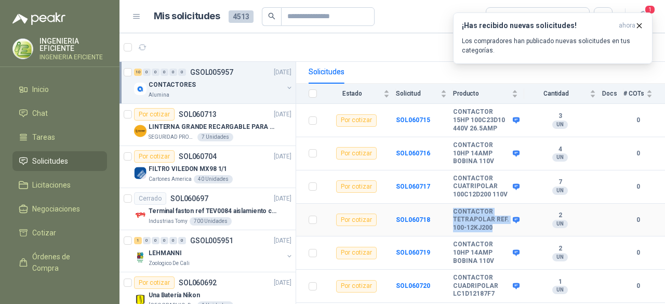
drag, startPoint x: 490, startPoint y: 219, endPoint x: 446, endPoint y: 199, distance: 48.4
click at [446, 204] on tr "Por cotizar SOL060718 CONTACTOR TETRAPOLAR REF. 100-12KJ200 2 UN 0" at bounding box center [480, 220] width 369 height 33
copy tr "CONTACTOR TETRAPOLAR REF. 100-12KJ200"
click at [493, 249] on b "CONTACTOR 10HP 14AMP BOBINA 110V" at bounding box center [481, 253] width 57 height 24
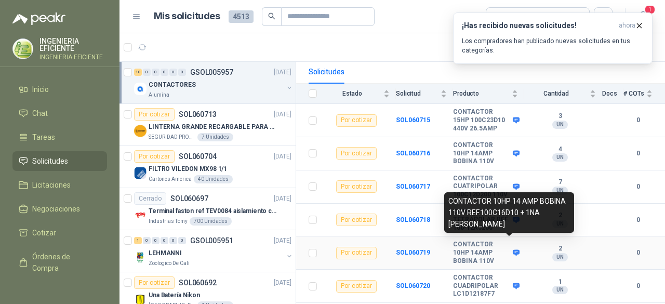
click at [513, 250] on icon at bounding box center [516, 253] width 7 height 6
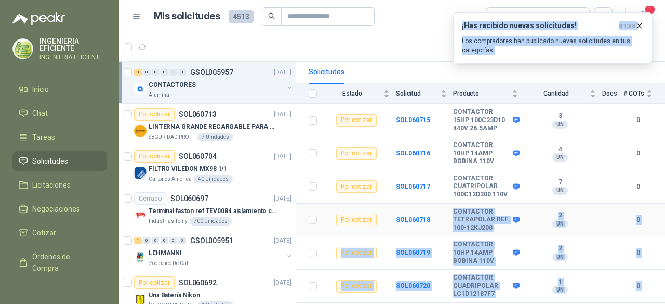
drag, startPoint x: 478, startPoint y: 224, endPoint x: 444, endPoint y: 209, distance: 37.7
click at [441, 201] on body "INGENIERIA EFICIENTE INGENIERIA EFICIENTE Inicio Chat Tareas Solicitudes Licita…" at bounding box center [332, 152] width 665 height 304
click at [493, 245] on b "CONTACTOR 10HP 14AMP BOBINA 110V" at bounding box center [481, 253] width 57 height 24
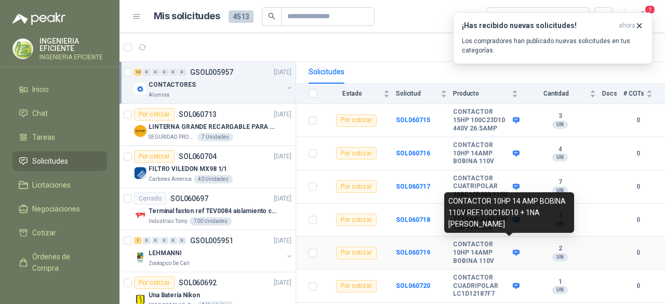
click at [513, 250] on icon at bounding box center [516, 253] width 7 height 6
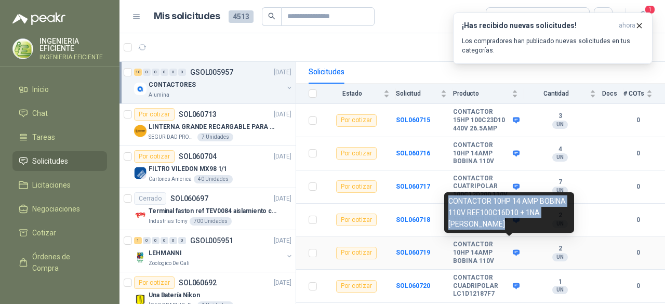
drag, startPoint x: 483, startPoint y: 223, endPoint x: 446, endPoint y: 201, distance: 42.9
click at [446, 201] on div "CONTACTOR 10HP 14 AMP BOBINA 110V REF.100C16D10 + 1NA [PERSON_NAME]" at bounding box center [509, 212] width 130 height 41
copy div "CONTACTOR 10HP 14 AMP BOBINA 110V REF.100C16D10 + 1NA [PERSON_NAME]"
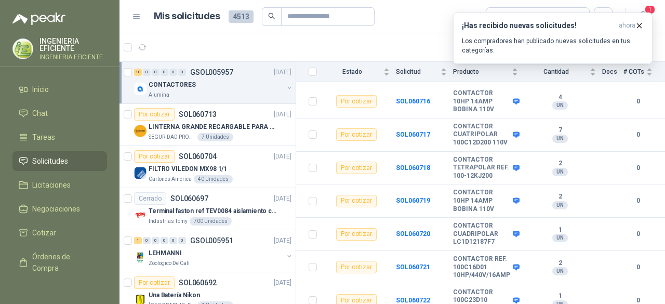
scroll to position [208, 0]
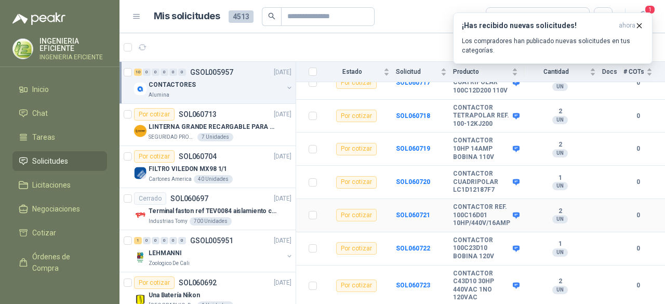
click at [513, 212] on icon at bounding box center [516, 215] width 7 height 6
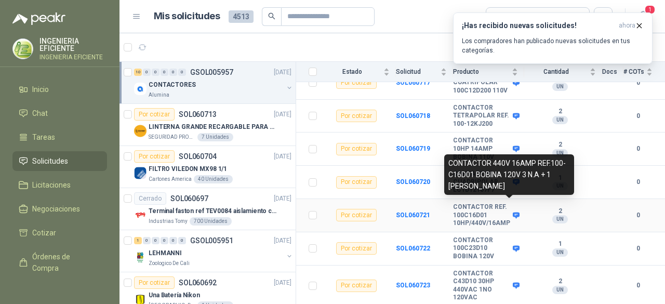
drag, startPoint x: 503, startPoint y: 187, endPoint x: 446, endPoint y: 165, distance: 61.7
click at [446, 165] on div "CONTACTOR 440V 16AMP REF.100-C16D01 BOBINA 120V 3 N.A + 1 [PERSON_NAME]" at bounding box center [509, 174] width 130 height 41
copy div "CONTACTOR 440V 16AMP REF.100-C16D01 BOBINA 120V 3 N.A + 1 [PERSON_NAME]"
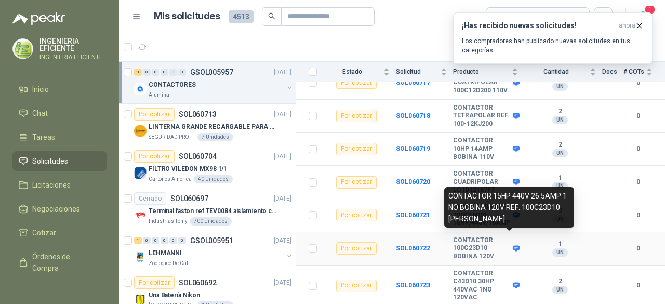
click at [512, 245] on icon at bounding box center [516, 249] width 8 height 8
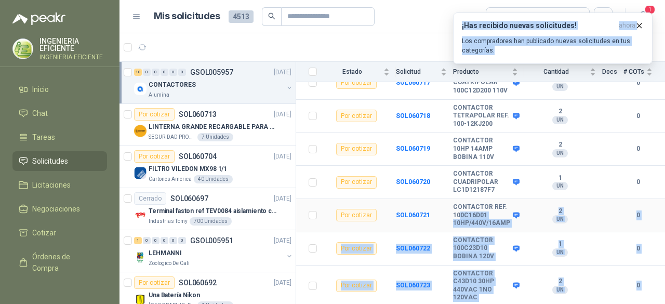
drag, startPoint x: 502, startPoint y: 220, endPoint x: 458, endPoint y: 207, distance: 45.5
click at [457, 206] on body "INGENIERIA EFICIENTE INGENIERIA EFICIENTE Inicio Chat Tareas Solicitudes Licita…" at bounding box center [332, 152] width 665 height 304
click at [511, 253] on td "CONTACTOR 100C23D10 BOBINA 120V" at bounding box center [488, 248] width 71 height 33
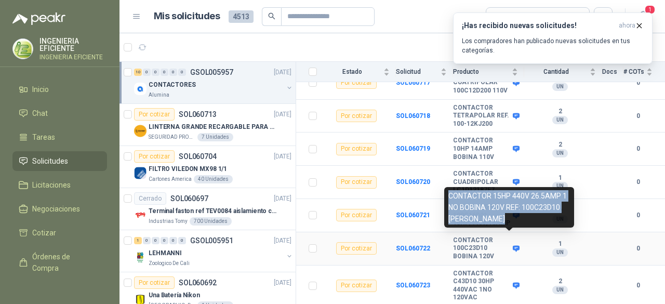
drag, startPoint x: 502, startPoint y: 220, endPoint x: 449, endPoint y: 197, distance: 57.5
click at [449, 197] on div "CONTACTOR 15HP 440V 26.5AMP 1 NO BOBINA 120V REF: 100C23D10 [PERSON_NAME]" at bounding box center [509, 207] width 130 height 41
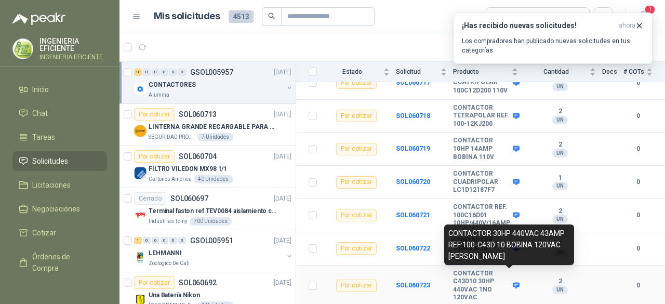
click at [513, 283] on icon at bounding box center [516, 286] width 7 height 6
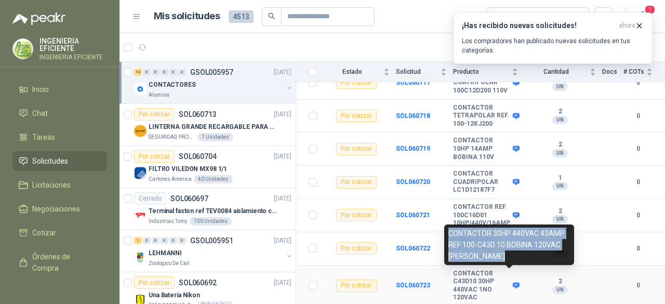
drag, startPoint x: 502, startPoint y: 255, endPoint x: 445, endPoint y: 233, distance: 61.4
click at [445, 233] on div "CONTACTOR 30HP 440VAC 43AMP REF:100-C43D 10 BOBINA 120VAC [PERSON_NAME]" at bounding box center [509, 244] width 130 height 41
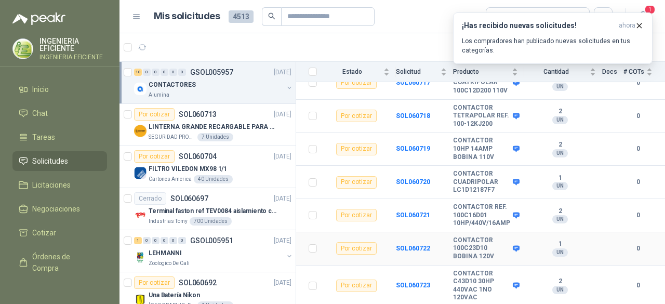
scroll to position [229, 0]
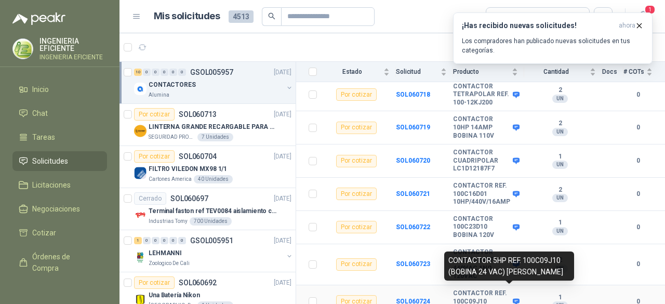
click at [513, 298] on icon at bounding box center [516, 301] width 7 height 6
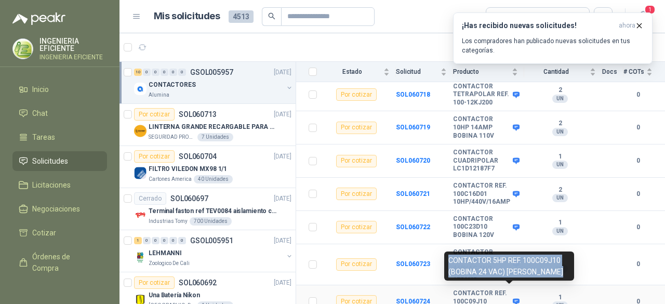
drag, startPoint x: 560, startPoint y: 272, endPoint x: 448, endPoint y: 260, distance: 112.8
click at [448, 260] on div "CONTACTOR 5HP REF. 100C09J10 (BOBINA 24 VAC) [PERSON_NAME]" at bounding box center [509, 265] width 130 height 29
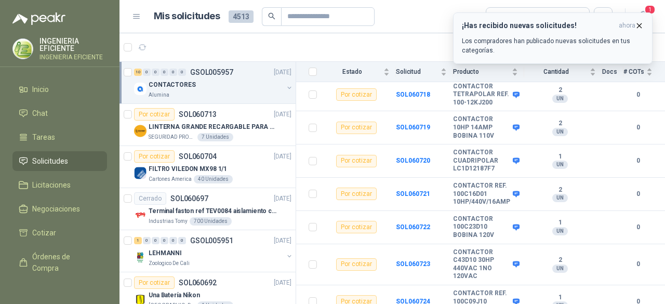
click at [642, 25] on icon "button" at bounding box center [639, 25] width 9 height 9
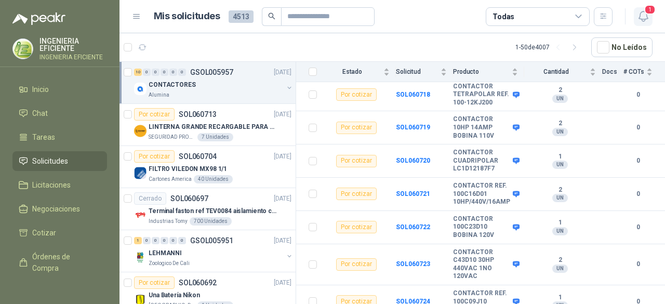
click at [642, 12] on icon "button" at bounding box center [643, 16] width 9 height 10
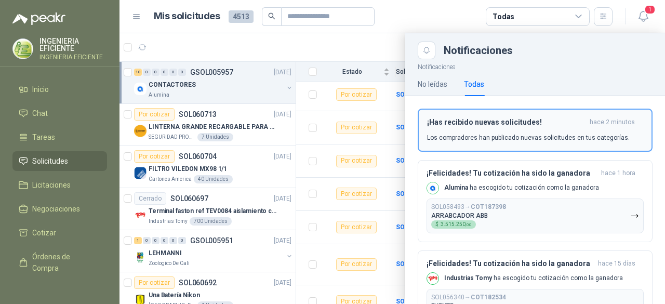
click at [524, 122] on h3 "¡Has recibido nuevas solicitudes!" at bounding box center [506, 122] width 158 height 9
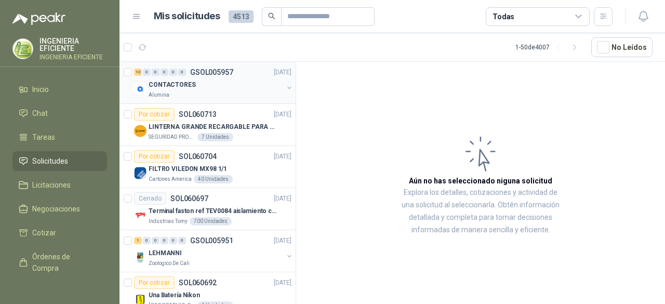
click at [245, 91] on div "Alumina" at bounding box center [216, 95] width 135 height 8
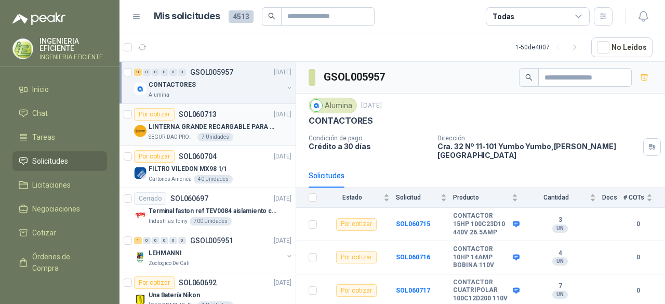
click at [239, 133] on div "SEGURIDAD PROVISER LTDA 7 Unidades" at bounding box center [220, 137] width 143 height 8
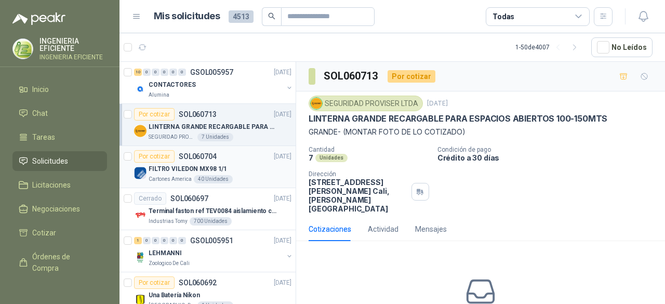
click at [252, 169] on div "FILTRO VILEDON MX98 1/1" at bounding box center [220, 169] width 143 height 12
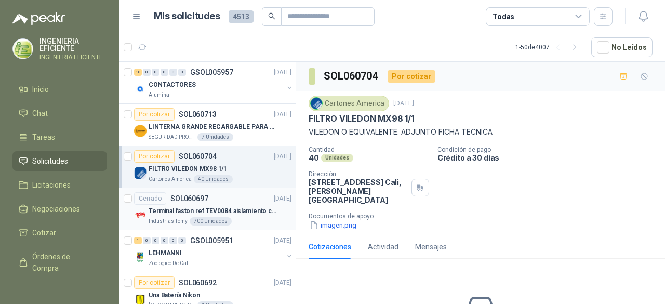
click at [246, 211] on p "Terminal faston ref TEV0084 aislamiento completo" at bounding box center [213, 211] width 129 height 10
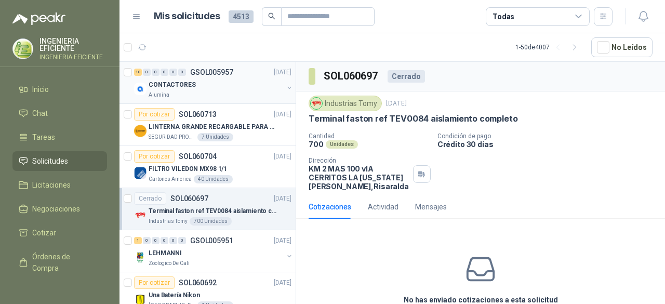
drag, startPoint x: 198, startPoint y: 82, endPoint x: 216, endPoint y: 77, distance: 17.8
click at [200, 82] on div "CONTACTORES" at bounding box center [216, 84] width 135 height 12
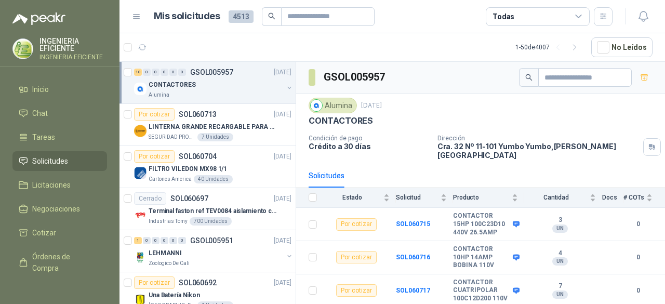
click at [559, 16] on div "Todas" at bounding box center [538, 16] width 104 height 19
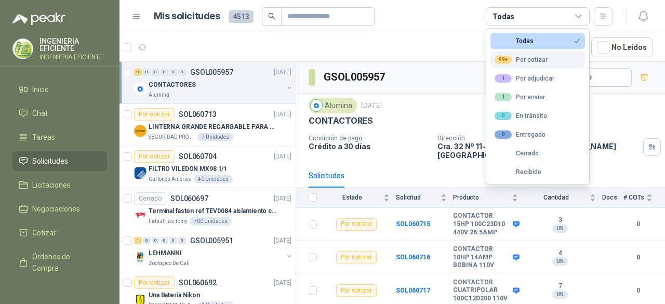
click at [510, 58] on div "99+" at bounding box center [503, 60] width 17 height 8
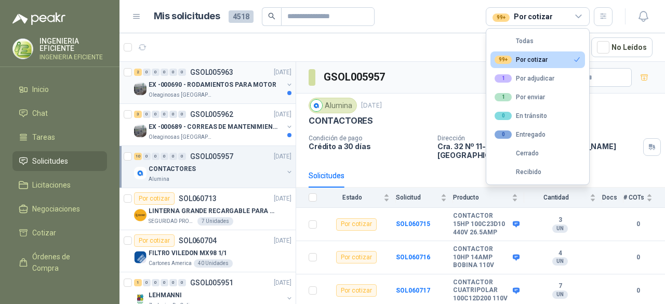
click at [232, 91] on div "Oleaginosas [GEOGRAPHIC_DATA][PERSON_NAME]" at bounding box center [216, 95] width 135 height 8
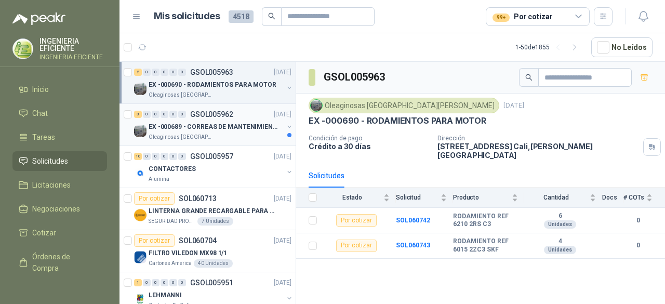
click at [221, 128] on p "EX -000689 - CORREAS DE MANTENIMIENTO" at bounding box center [213, 127] width 129 height 10
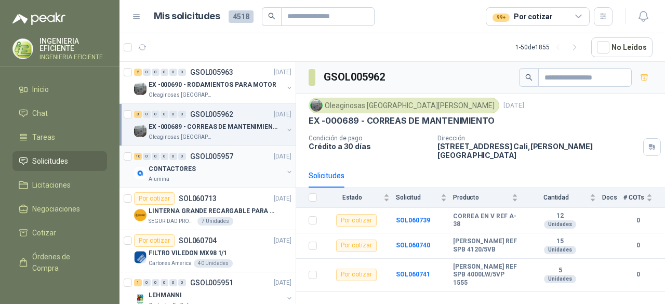
click at [219, 170] on div "CONTACTORES" at bounding box center [216, 169] width 135 height 12
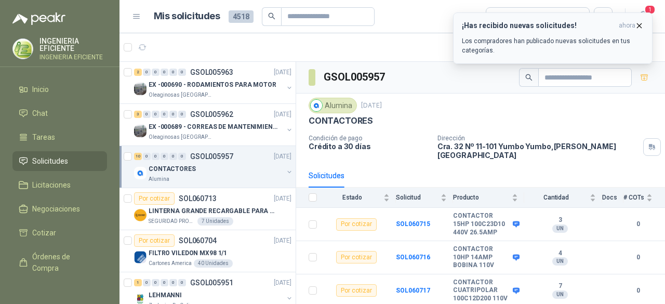
click at [641, 23] on icon "button" at bounding box center [639, 25] width 4 height 4
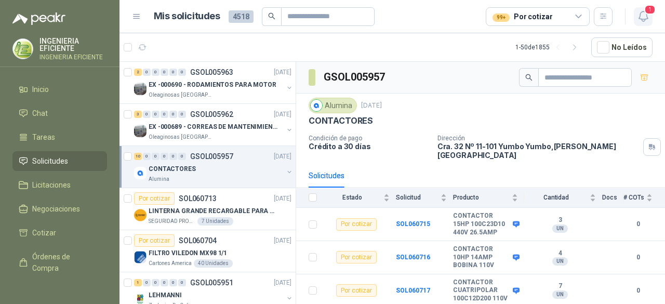
click at [642, 14] on icon "button" at bounding box center [643, 16] width 13 height 13
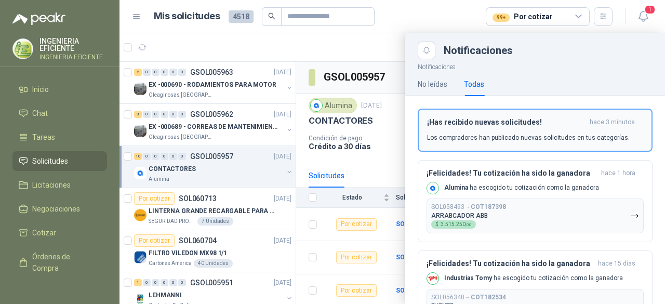
click at [497, 131] on div "¡Has recibido nuevas solicitudes! hace 3 minutos Los compradores han publicado …" at bounding box center [535, 130] width 216 height 24
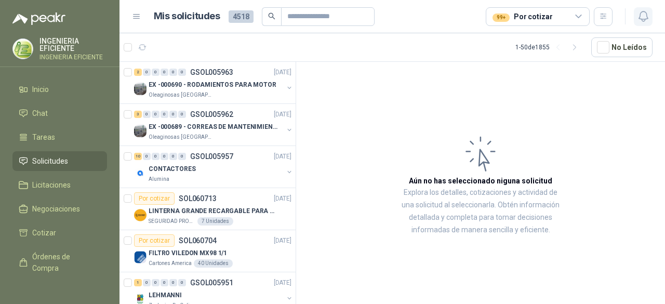
click at [643, 15] on icon "button" at bounding box center [643, 16] width 13 height 13
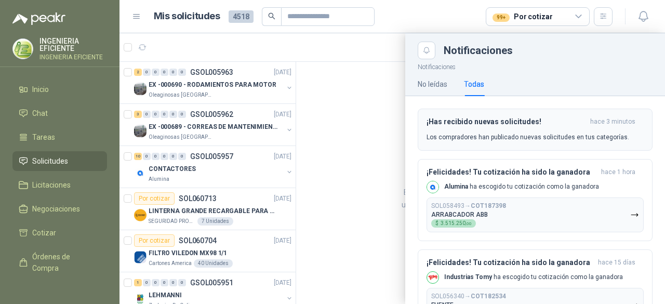
click at [502, 131] on div "¡Has recibido nuevas solicitudes! hace 3 minutos Los compradores han publicado …" at bounding box center [535, 129] width 217 height 24
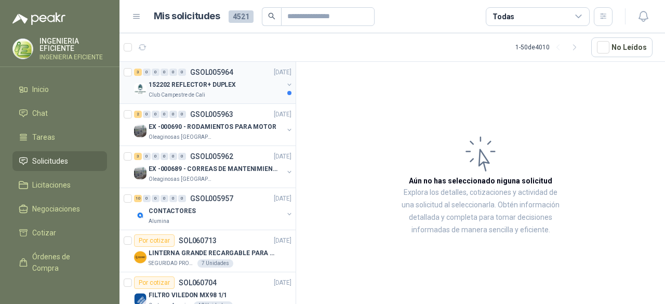
click at [235, 85] on div "152202 REFLECTOR+ DUPLEX" at bounding box center [216, 84] width 135 height 12
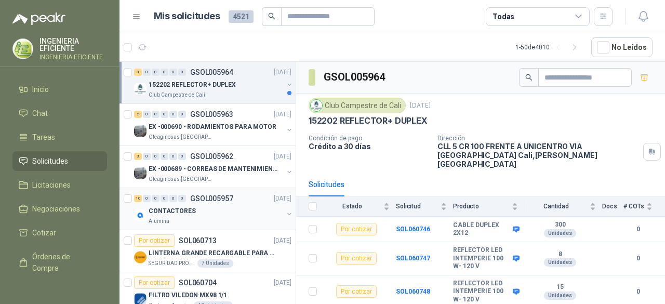
click at [235, 197] on div "10 0 0 0 0 0 GSOL005957 [DATE]" at bounding box center [213, 198] width 159 height 12
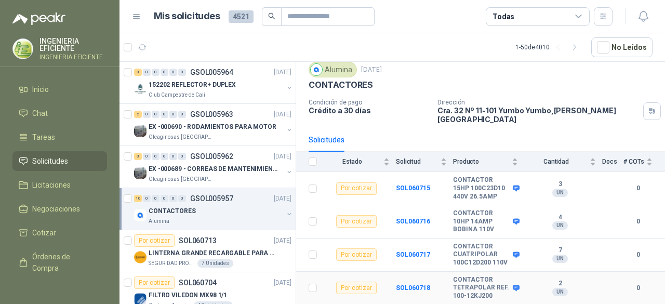
scroll to position [52, 0]
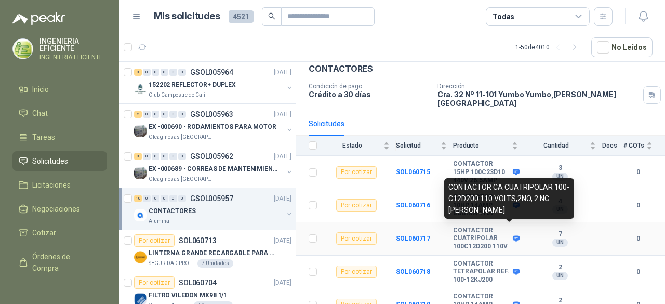
click at [512, 235] on icon at bounding box center [516, 239] width 8 height 8
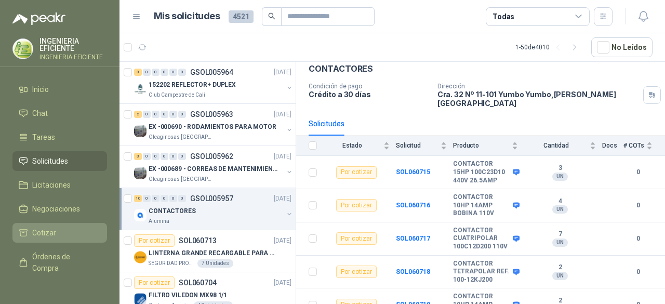
click at [38, 232] on span "Cotizar" at bounding box center [44, 232] width 24 height 11
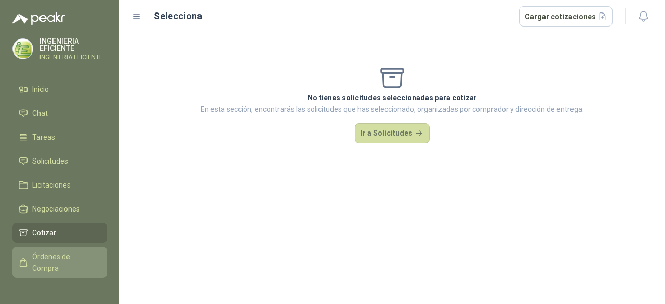
click at [56, 259] on span "Órdenes de Compra" at bounding box center [64, 262] width 65 height 23
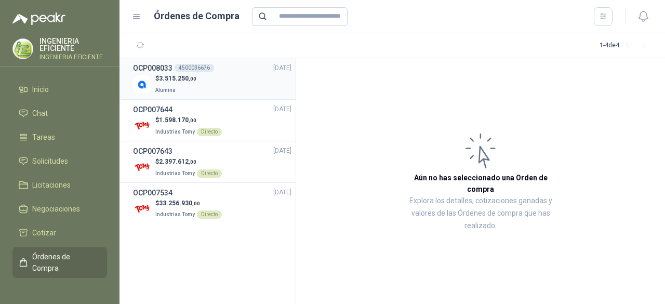
click at [196, 88] on p "Alumina" at bounding box center [175, 89] width 41 height 11
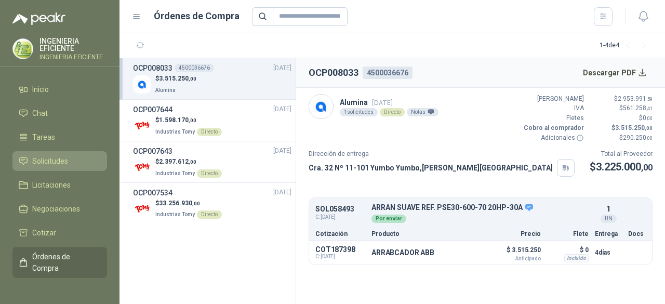
click at [62, 166] on span "Solicitudes" at bounding box center [50, 160] width 36 height 11
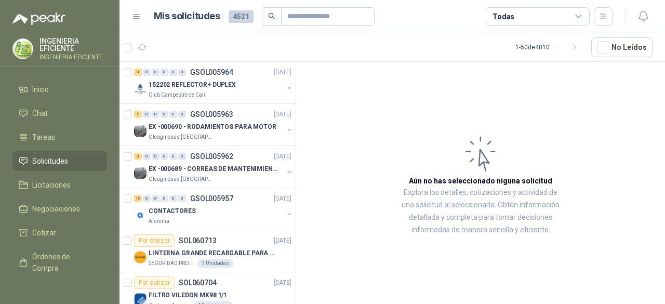
click at [581, 20] on icon at bounding box center [578, 16] width 9 height 9
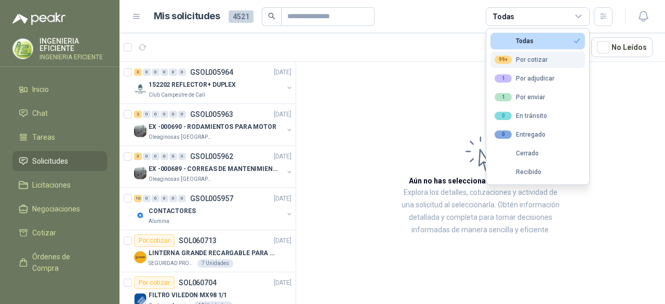
click at [549, 61] on button "99+ Por cotizar" at bounding box center [537, 59] width 95 height 17
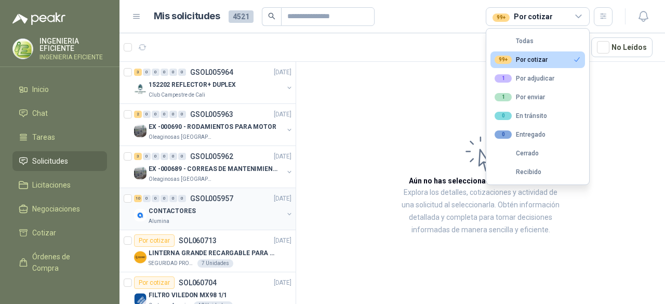
click at [232, 212] on div "CONTACTORES" at bounding box center [216, 211] width 135 height 12
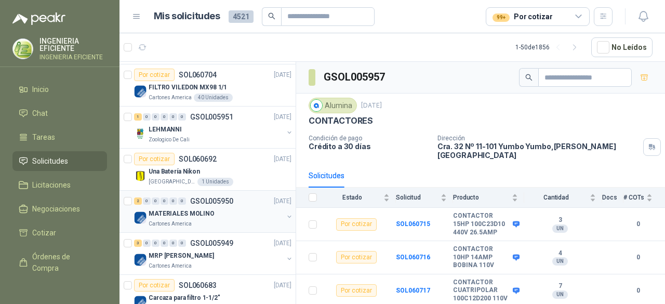
scroll to position [260, 0]
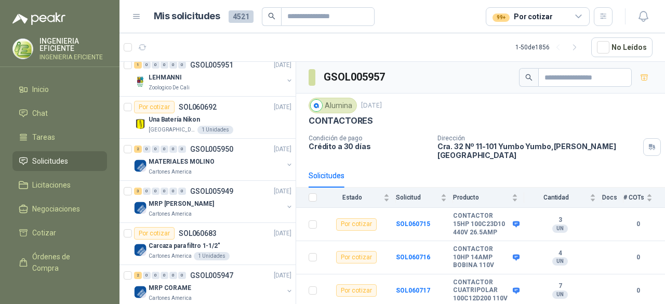
drag, startPoint x: 228, startPoint y: 204, endPoint x: 291, endPoint y: 209, distance: 64.1
click at [229, 204] on div "MRP [PERSON_NAME]" at bounding box center [216, 203] width 135 height 12
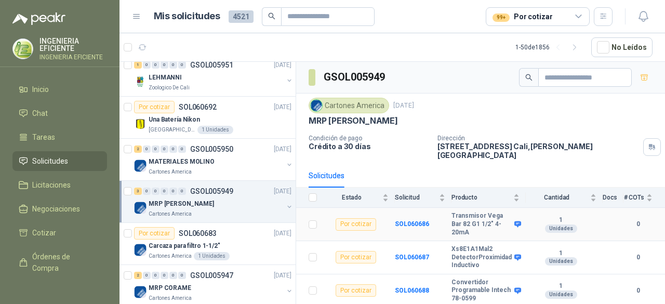
click at [473, 224] on b "Transmisor Vega Bar 82 G1 1/2" 4-20mA" at bounding box center [481, 224] width 60 height 24
click at [518, 221] on icon at bounding box center [517, 224] width 7 height 6
click at [436, 218] on td "SOL060686" at bounding box center [423, 224] width 57 height 33
click at [415, 220] on b "SOL060686" at bounding box center [412, 223] width 34 height 7
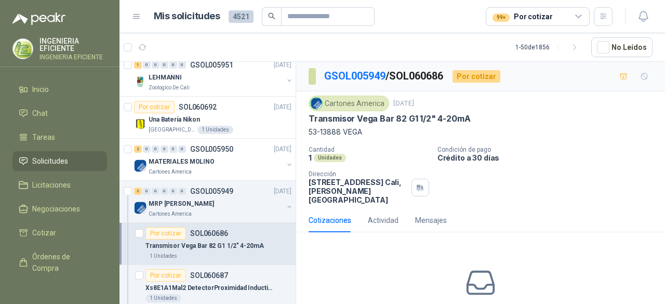
click at [413, 140] on div "Cartones America [DATE] Transmisor [PERSON_NAME] Bar 82 G1 1/2" 4-20mA 53-1388…" at bounding box center [481, 150] width 344 height 109
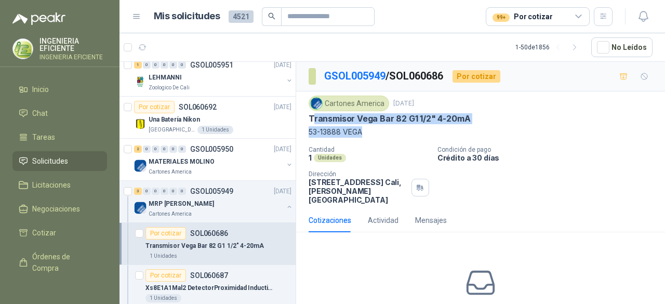
drag, startPoint x: 312, startPoint y: 116, endPoint x: 326, endPoint y: 125, distance: 16.9
click at [374, 131] on div "Cartones America [DATE] Transmisor [PERSON_NAME] Bar 82 G1 1/2" 4-20mA 53-1388…" at bounding box center [481, 117] width 344 height 42
drag, startPoint x: 310, startPoint y: 116, endPoint x: 382, endPoint y: 130, distance: 74.0
click at [382, 130] on div "Cartones America [DATE] Transmisor [PERSON_NAME] Bar 82 G1 1/2" 4-20mA 53-1388…" at bounding box center [481, 117] width 344 height 42
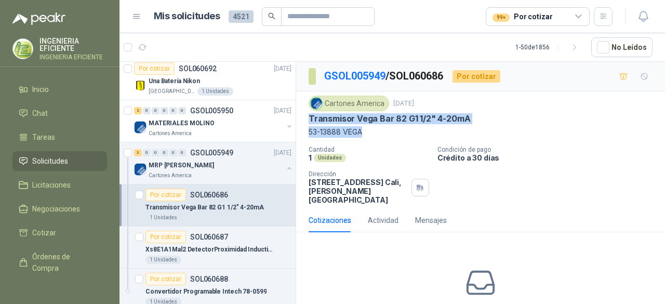
scroll to position [364, 0]
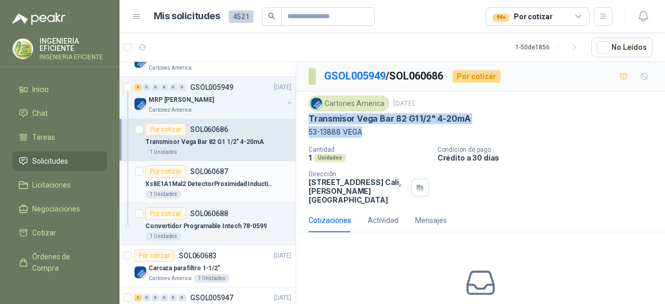
drag, startPoint x: 224, startPoint y: 185, endPoint x: 297, endPoint y: 185, distance: 72.7
click at [224, 185] on p "Xs8E1A1Mal2 DetectorProximidad Inductivo" at bounding box center [209, 184] width 129 height 10
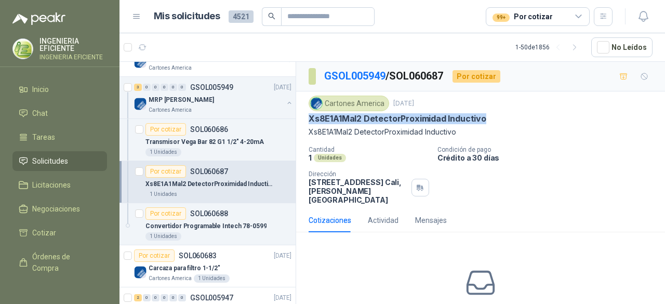
drag, startPoint x: 309, startPoint y: 118, endPoint x: 494, endPoint y: 112, distance: 185.1
click at [494, 113] on div "Xs8E1A1Mal2 DetectorProximidad Inductivo" at bounding box center [481, 118] width 344 height 11
click at [212, 225] on p "Convertidor Programable Intech 78-0599" at bounding box center [205, 226] width 121 height 10
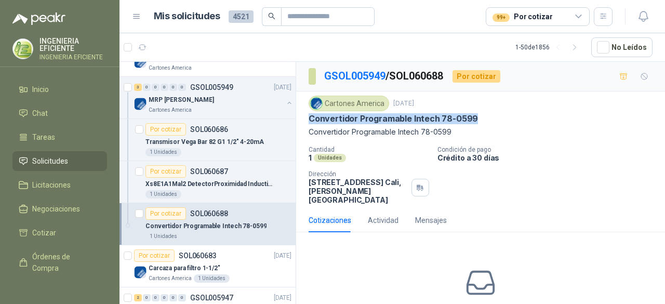
drag, startPoint x: 309, startPoint y: 118, endPoint x: 490, endPoint y: 113, distance: 181.4
click at [490, 113] on div "Convertidor Programable Intech 78-0599" at bounding box center [481, 118] width 344 height 11
click at [518, 183] on div "Cantidad 1 Unidades Condición de pago Crédito a 30 [PERSON_NAME] Dirección [STR…" at bounding box center [481, 175] width 344 height 58
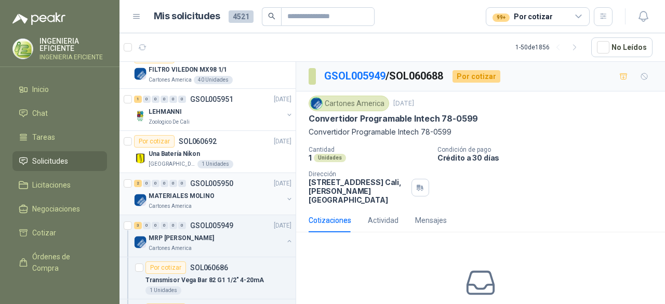
scroll to position [208, 0]
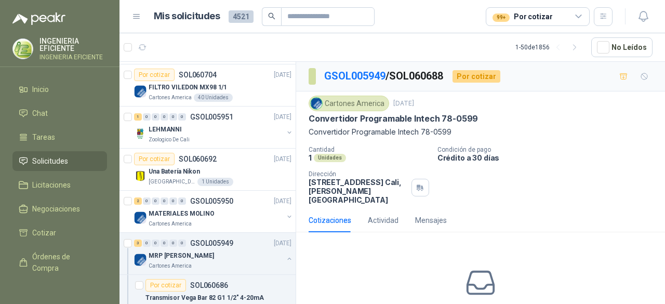
drag, startPoint x: 244, startPoint y: 259, endPoint x: 317, endPoint y: 252, distance: 73.6
click at [244, 258] on div "MRP [PERSON_NAME]" at bounding box center [216, 255] width 135 height 12
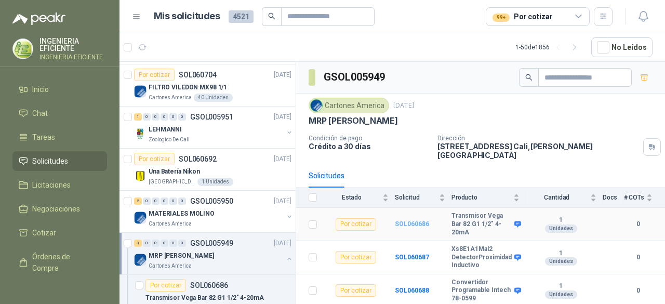
click at [408, 220] on b "SOL060686" at bounding box center [412, 223] width 34 height 7
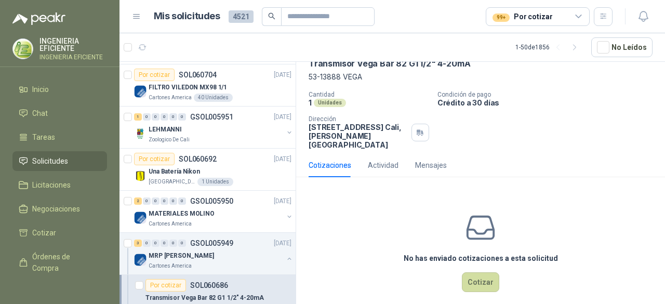
scroll to position [56, 0]
click at [491, 277] on button "Cotizar" at bounding box center [480, 281] width 37 height 20
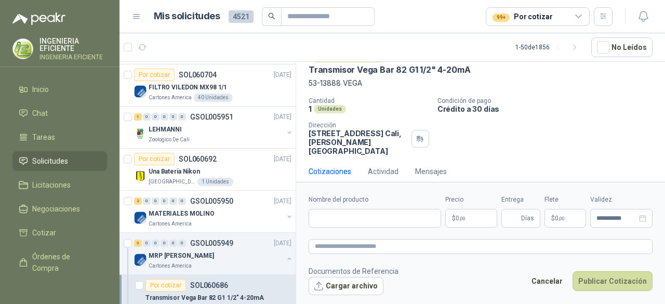
scroll to position [49, 0]
drag, startPoint x: 400, startPoint y: 131, endPoint x: 308, endPoint y: 131, distance: 92.0
click at [308, 131] on div "Cartones America [DATE] Transmisor [PERSON_NAME] Bar 82 G1 1/2" 4-20mA 53-1388…" at bounding box center [480, 101] width 369 height 117
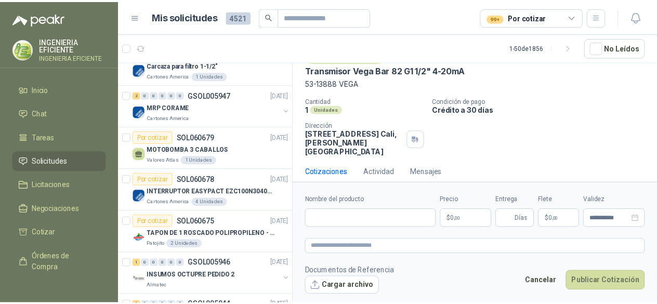
scroll to position [638, 0]
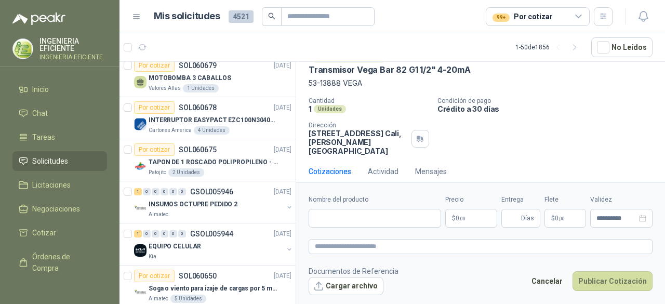
drag, startPoint x: 310, startPoint y: 131, endPoint x: 399, endPoint y: 132, distance: 89.4
click at [399, 132] on p "[STREET_ADDRESS][PERSON_NAME]" at bounding box center [358, 142] width 99 height 26
click at [378, 218] on input "Nombre del producto" at bounding box center [375, 218] width 132 height 19
click at [571, 127] on div "Cantidad 1 Unidades Condición de pago Crédito a 30 [PERSON_NAME] Dirección [STR…" at bounding box center [481, 126] width 344 height 58
drag, startPoint x: 311, startPoint y: 83, endPoint x: 383, endPoint y: 85, distance: 72.8
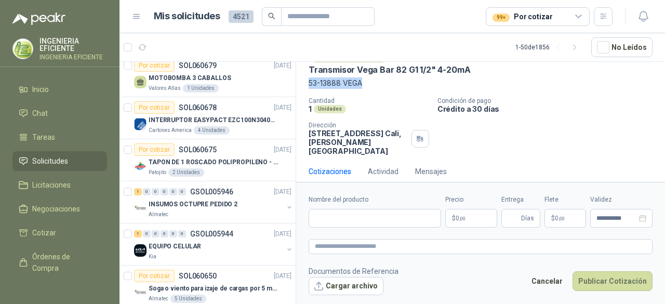
click at [383, 85] on p "53-13888 VEGA" at bounding box center [481, 82] width 344 height 11
click at [350, 224] on input "Nombre del producto" at bounding box center [375, 218] width 132 height 19
paste input "**********"
type input "**********"
click at [463, 221] on span ",00" at bounding box center [462, 219] width 6 height 6
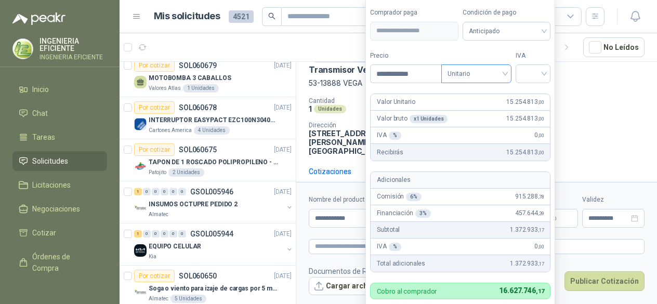
click at [474, 75] on span "Unitario" at bounding box center [476, 74] width 58 height 16
type input "**********"
click at [467, 99] on div "Unitario" at bounding box center [478, 96] width 54 height 11
click at [544, 81] on input "search" at bounding box center [533, 73] width 23 height 16
click at [538, 100] on div "19%" at bounding box center [535, 96] width 19 height 11
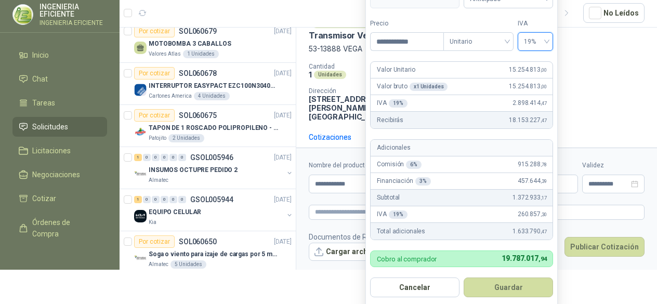
scroll to position [0, 0]
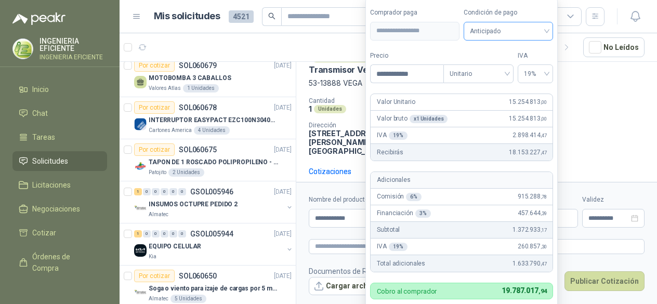
click at [493, 40] on span at bounding box center [508, 31] width 77 height 18
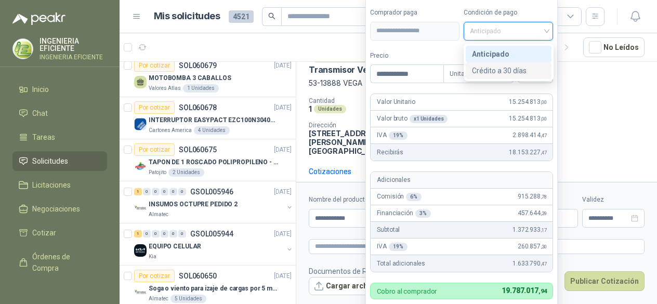
click at [490, 70] on div "Crédito a 30 días" at bounding box center [508, 70] width 73 height 11
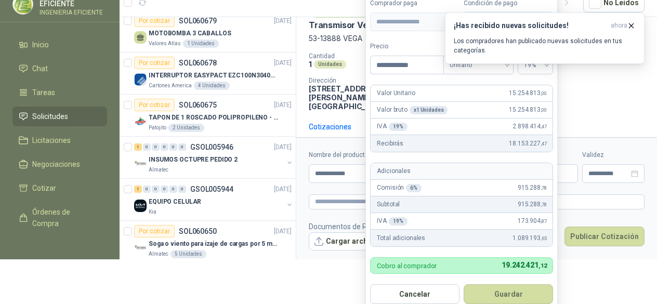
scroll to position [46, 0]
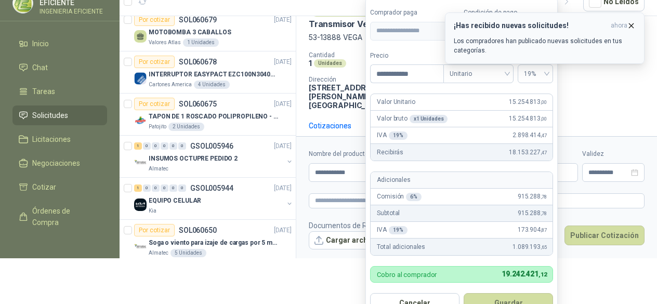
click at [632, 23] on icon "button" at bounding box center [631, 25] width 9 height 9
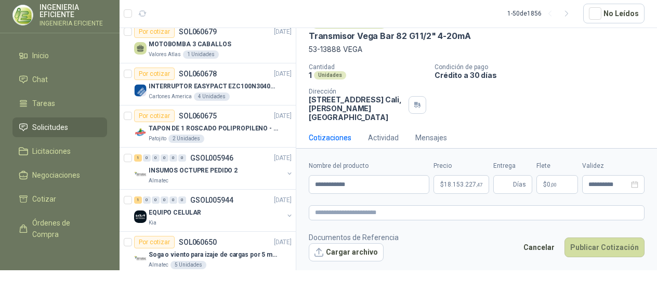
scroll to position [0, 0]
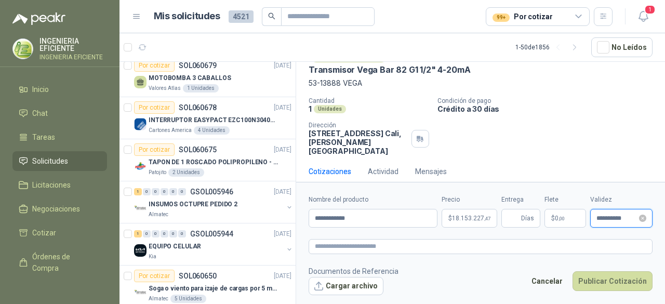
click at [610, 217] on input "**********" at bounding box center [616, 218] width 41 height 7
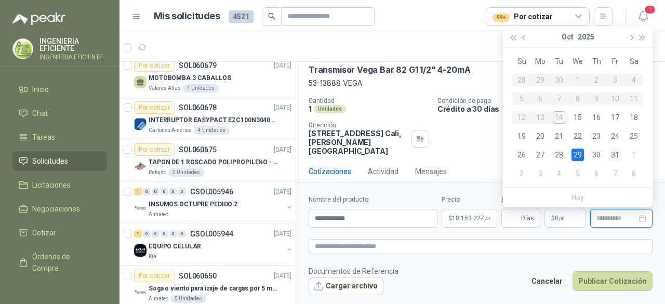
type input "**********"
click at [621, 152] on td "31" at bounding box center [615, 154] width 19 height 19
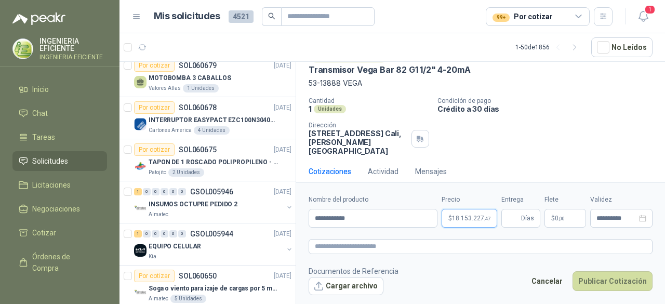
click at [481, 216] on span "18.153.227 ,47" at bounding box center [471, 218] width 38 height 6
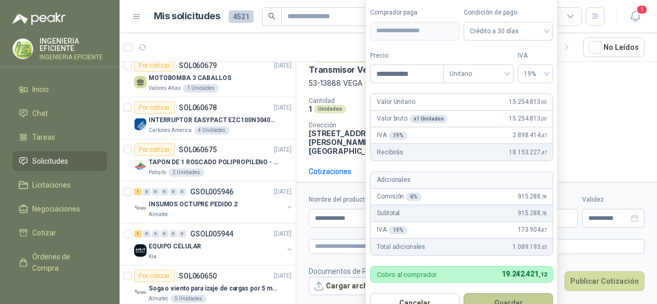
click at [493, 295] on button "Guardar" at bounding box center [507, 303] width 89 height 20
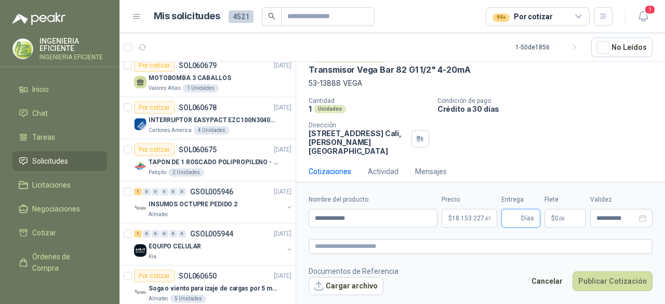
click at [511, 216] on input "Entrega" at bounding box center [513, 218] width 11 height 18
type input "**"
click at [474, 269] on footer "Documentos de Referencia Cargar archivo Cancelar Publicar Cotización" at bounding box center [481, 280] width 344 height 30
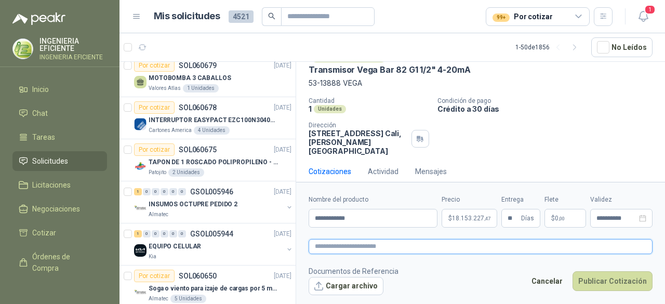
click at [461, 246] on textarea at bounding box center [481, 246] width 344 height 15
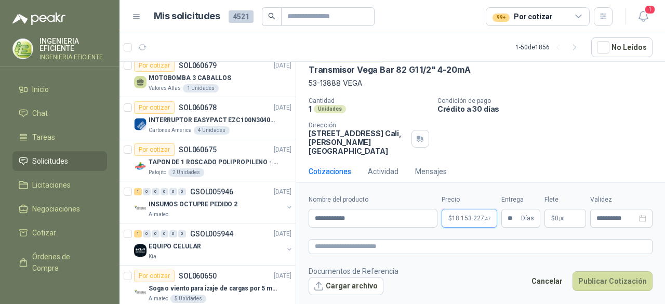
click at [475, 221] on body "INGENIERIA EFICIENTE INGENIERIA EFICIENTE Inicio Chat Tareas Solicitudes Licita…" at bounding box center [332, 152] width 665 height 304
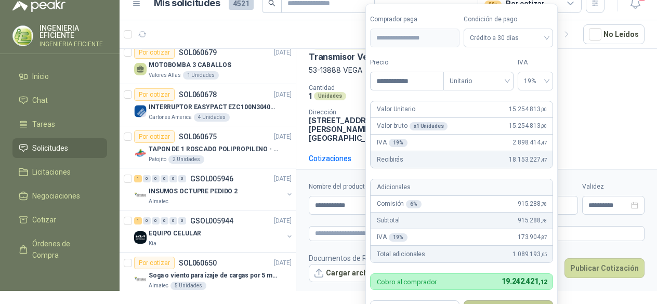
scroll to position [20, 0]
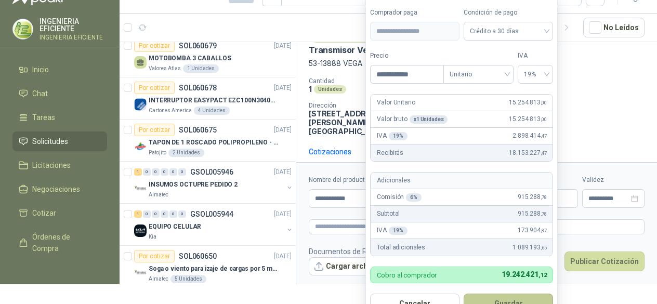
click at [506, 303] on button "Guardar" at bounding box center [507, 304] width 89 height 20
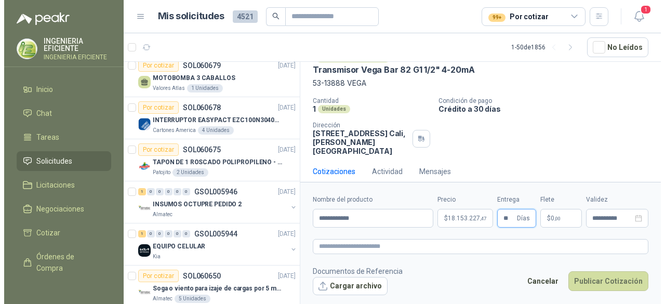
scroll to position [0, 0]
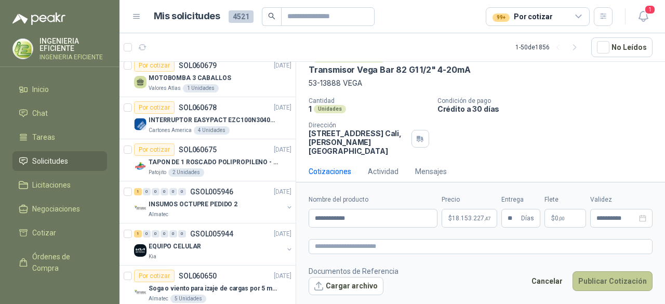
click at [596, 281] on button "Publicar Cotización" at bounding box center [613, 281] width 80 height 20
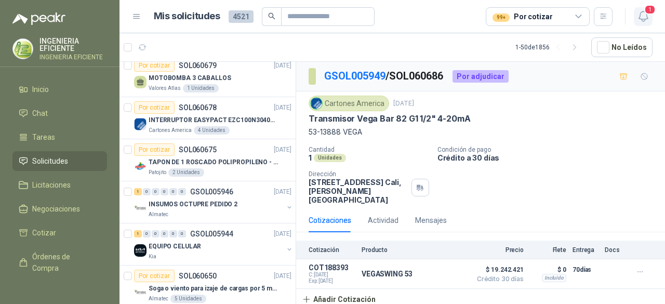
drag, startPoint x: 653, startPoint y: 10, endPoint x: 648, endPoint y: 17, distance: 7.9
click at [652, 13] on span "1" at bounding box center [649, 10] width 11 height 10
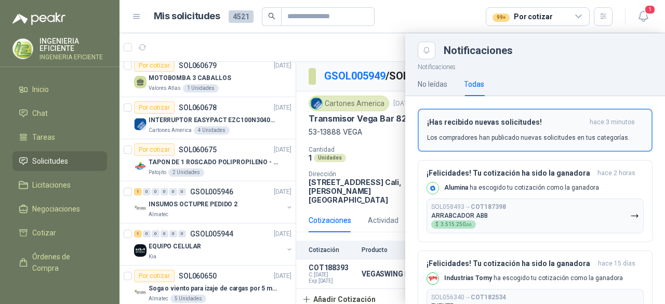
click at [521, 134] on p "Los compradores han publicado nuevas solicitudes en tus categorías." at bounding box center [528, 137] width 203 height 9
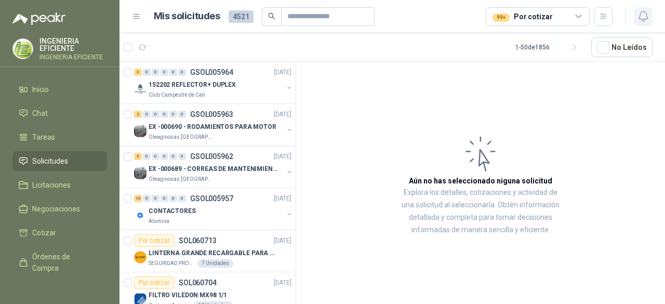
click at [636, 14] on button "button" at bounding box center [643, 16] width 19 height 19
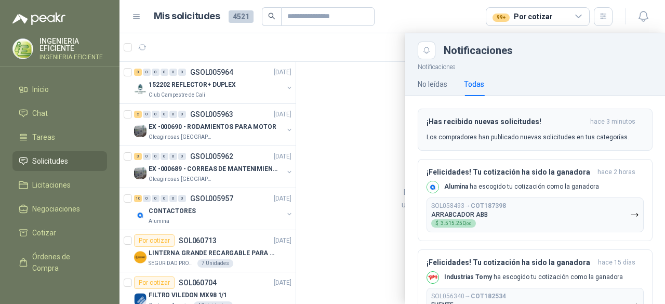
click at [485, 130] on div "¡Has recibido nuevas solicitudes! hace 3 minutos Los compradores han publicado …" at bounding box center [535, 129] width 217 height 24
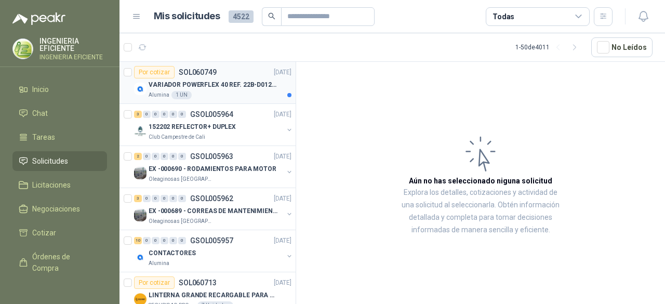
click at [224, 91] on div "Alumina 1 UN" at bounding box center [220, 95] width 143 height 8
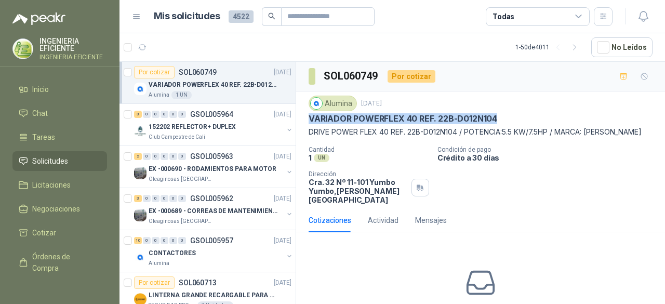
drag, startPoint x: 308, startPoint y: 118, endPoint x: 502, endPoint y: 113, distance: 193.8
click at [502, 113] on div "Alumina [DATE] VARIADOR POWERFLEX 40 REF. 22B-D012N104 DRIVE POWER FLEX 40 REF.…" at bounding box center [480, 149] width 369 height 117
click at [366, 153] on p "Cantidad" at bounding box center [369, 149] width 121 height 7
drag, startPoint x: 310, startPoint y: 115, endPoint x: 526, endPoint y: 119, distance: 216.7
click at [526, 119] on div "VARIADOR POWERFLEX 40 REF. 22B-D012N104" at bounding box center [481, 118] width 344 height 11
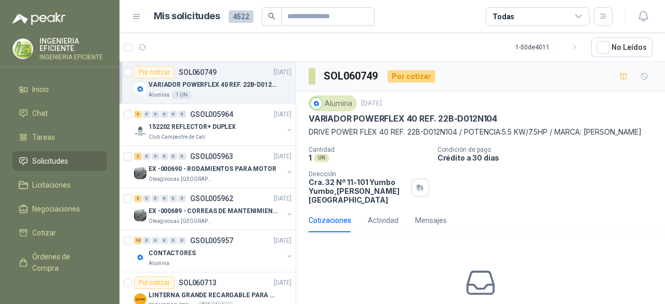
click at [365, 149] on div "Alumina [DATE] VARIADOR POWERFLEX 40 REF. 22B-D012N104 DRIVE POWER FLEX 40 REF.…" at bounding box center [481, 150] width 344 height 109
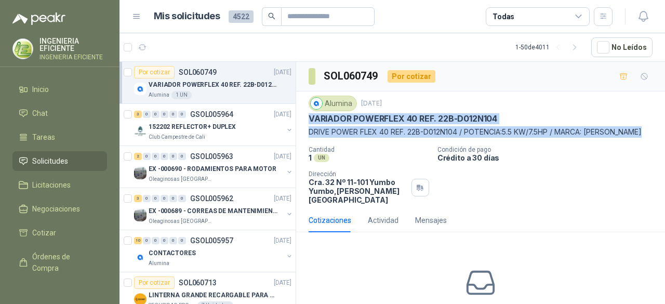
drag, startPoint x: 346, startPoint y: 146, endPoint x: 304, endPoint y: 122, distance: 48.2
click at [304, 122] on div "Alumina [DATE] VARIADOR POWERFLEX 40 REF. 22B-D012N104 DRIVE POWER FLEX 40 REF.…" at bounding box center [480, 149] width 369 height 117
